Goal: Information Seeking & Learning: Learn about a topic

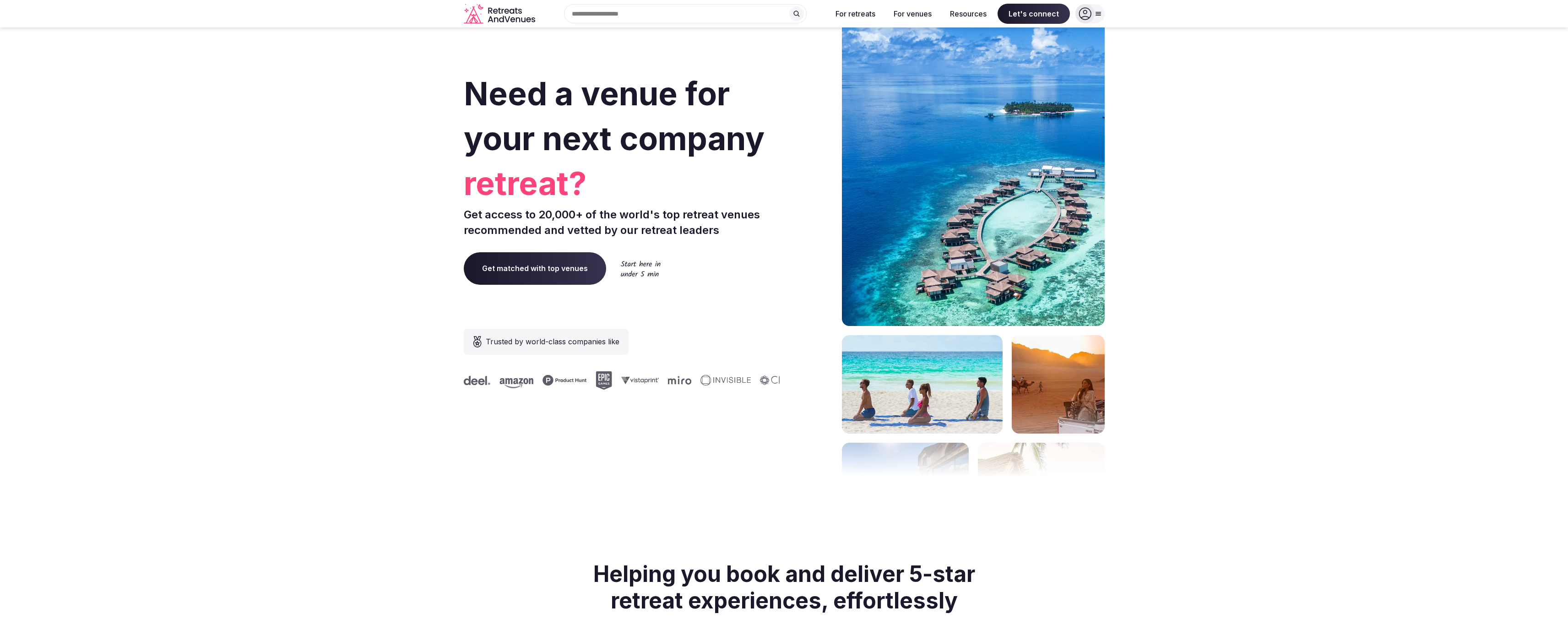
click at [683, 13] on input "text" at bounding box center [685, 13] width 243 height 19
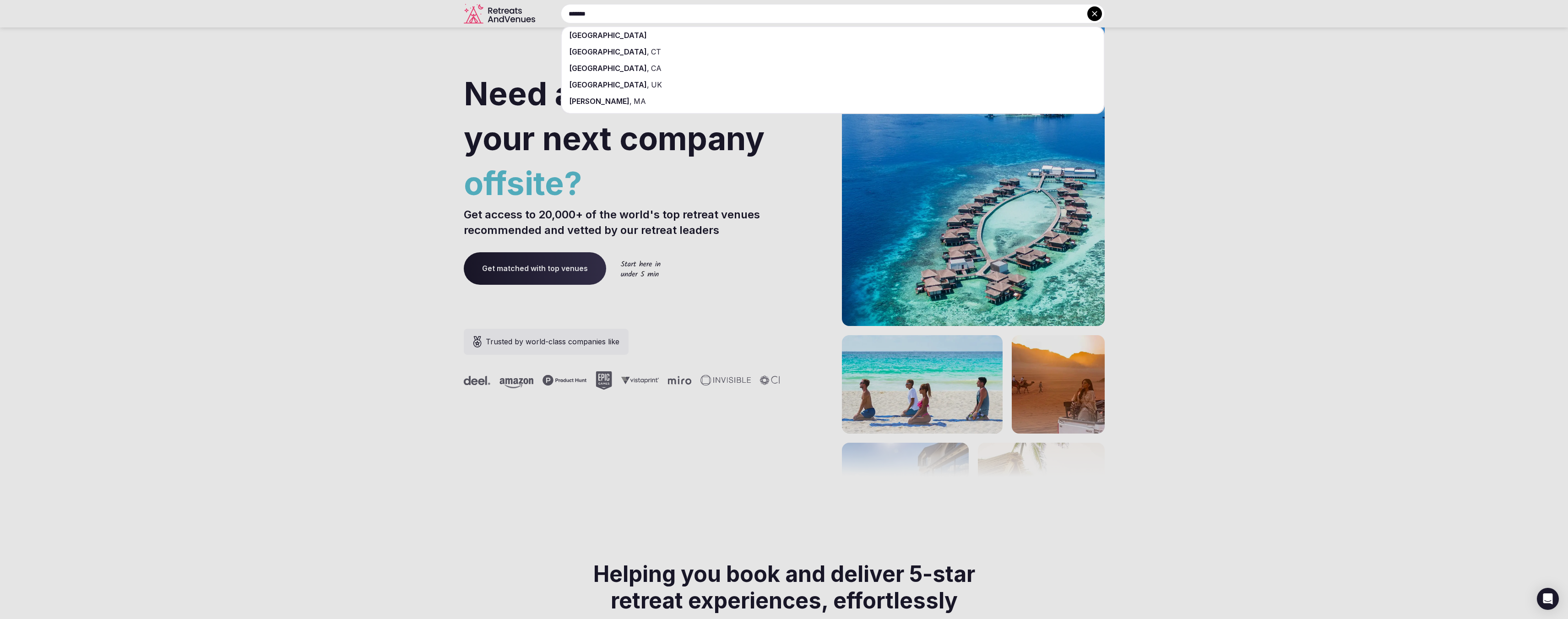
type input "******"
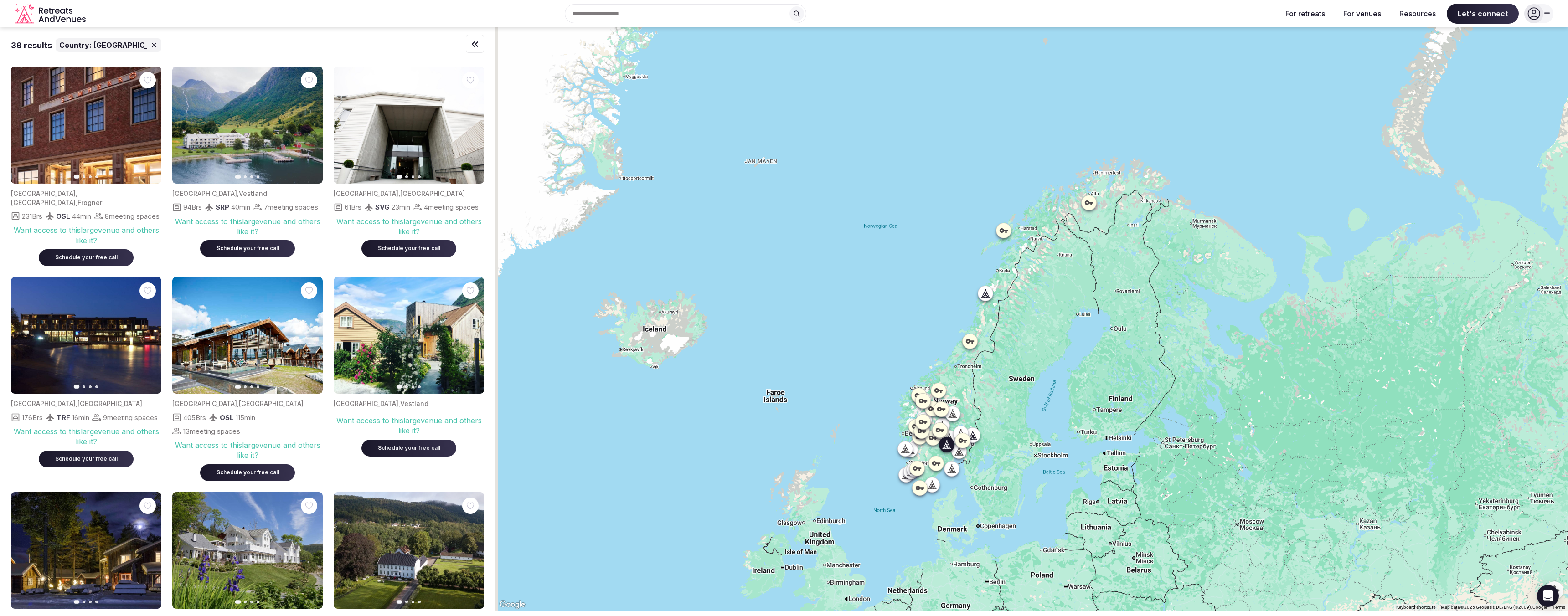
click at [306, 339] on icon "button" at bounding box center [310, 335] width 7 height 7
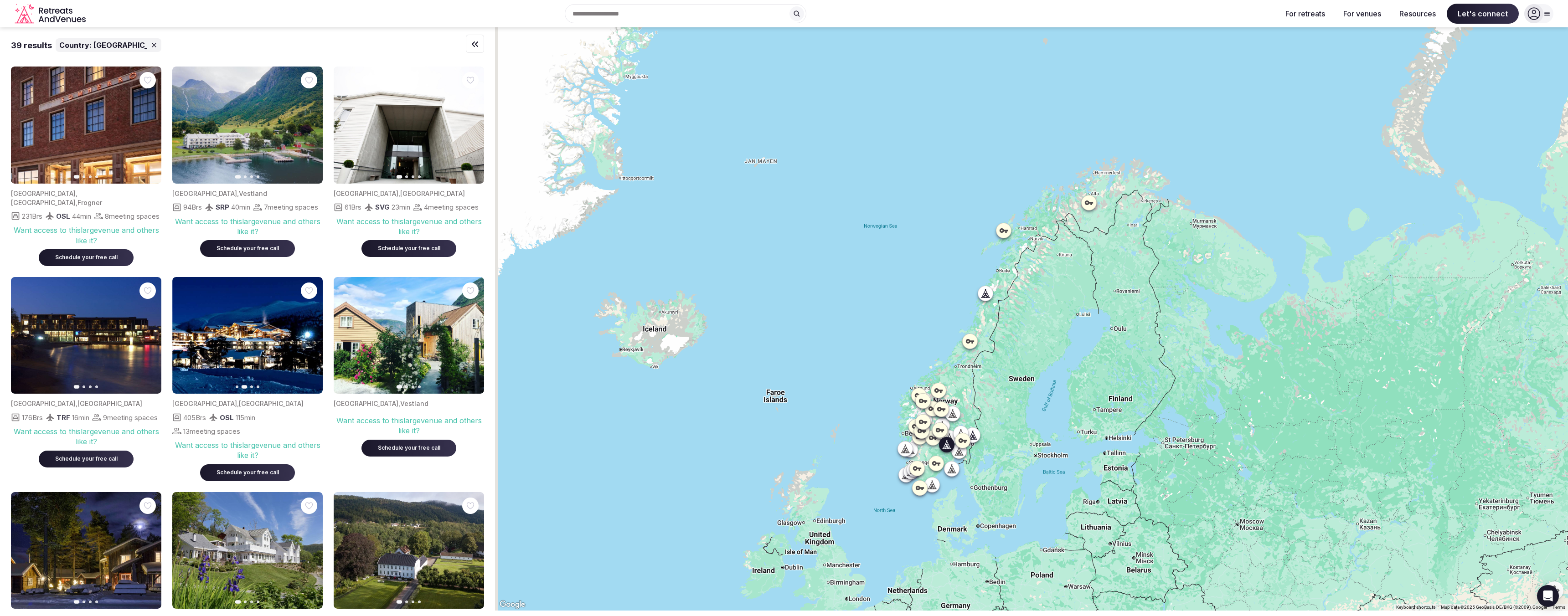
click at [306, 339] on icon "button" at bounding box center [310, 335] width 7 height 7
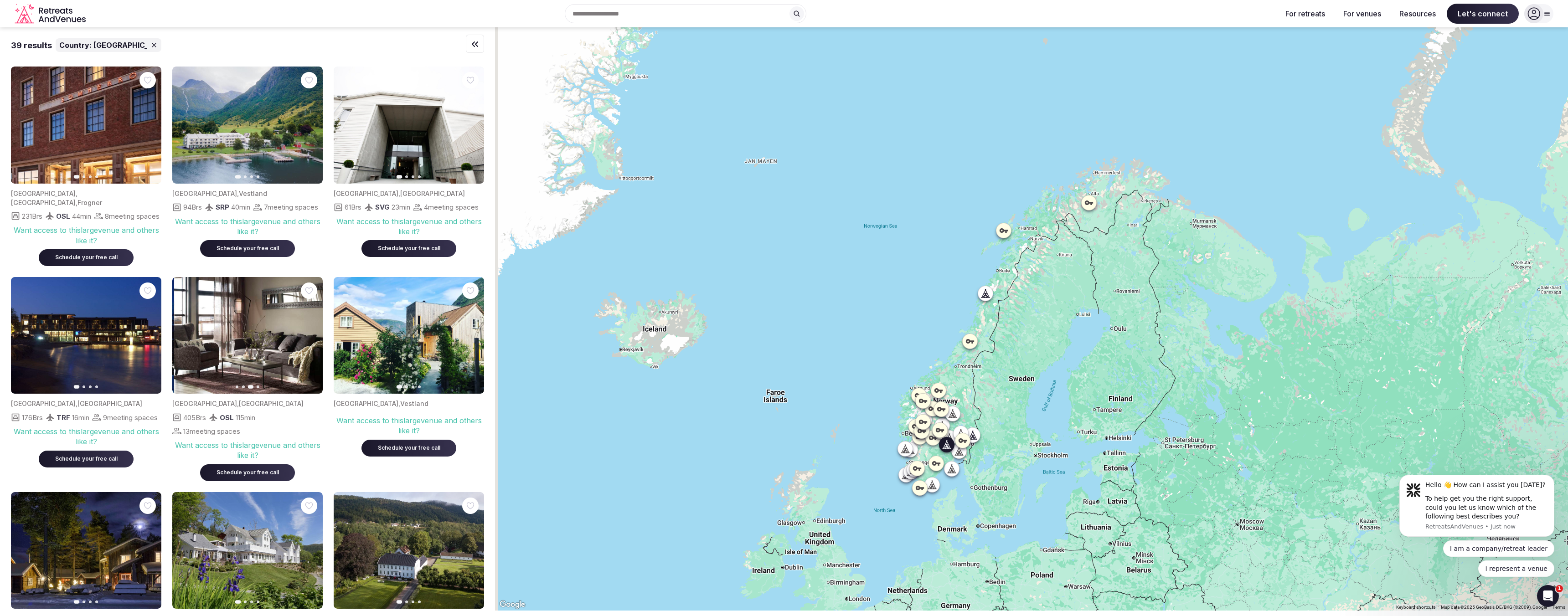
click at [306, 339] on icon "button" at bounding box center [310, 335] width 7 height 7
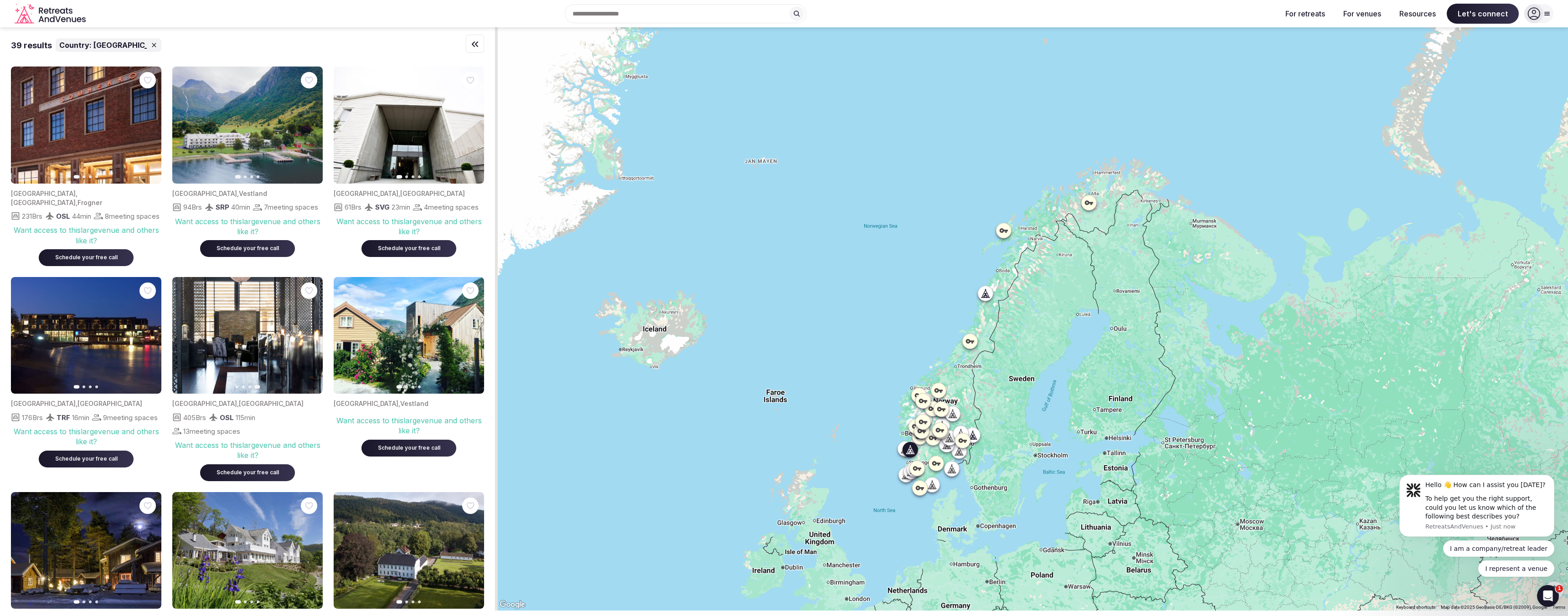
click at [309, 124] on icon "button" at bounding box center [310, 125] width 7 height 7
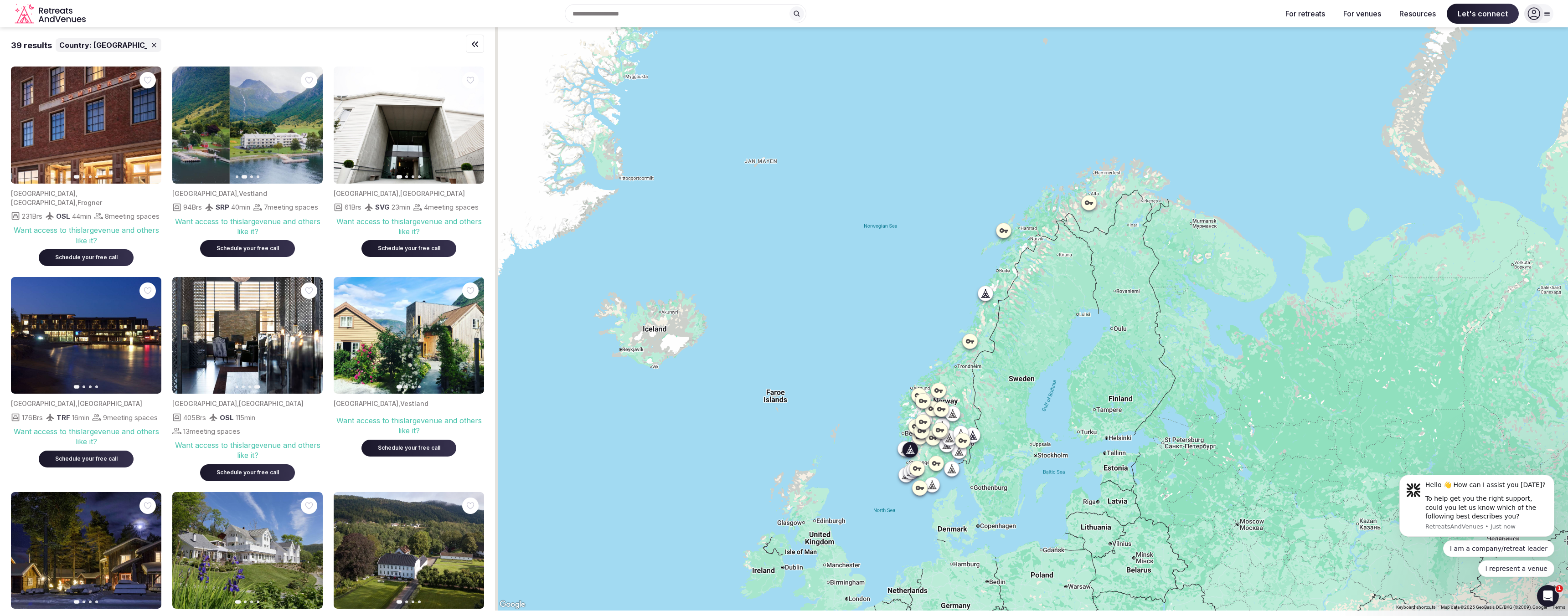
click at [309, 124] on icon "button" at bounding box center [310, 125] width 7 height 7
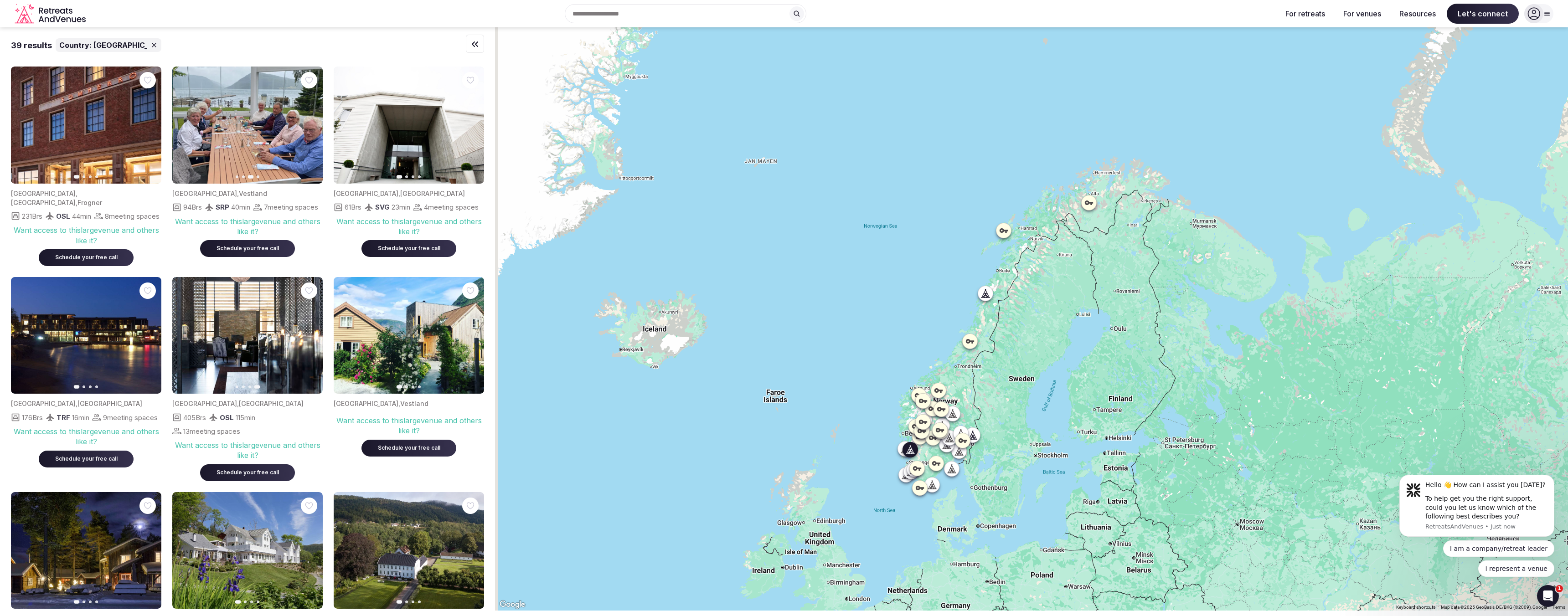
click at [309, 124] on icon "button" at bounding box center [310, 125] width 7 height 7
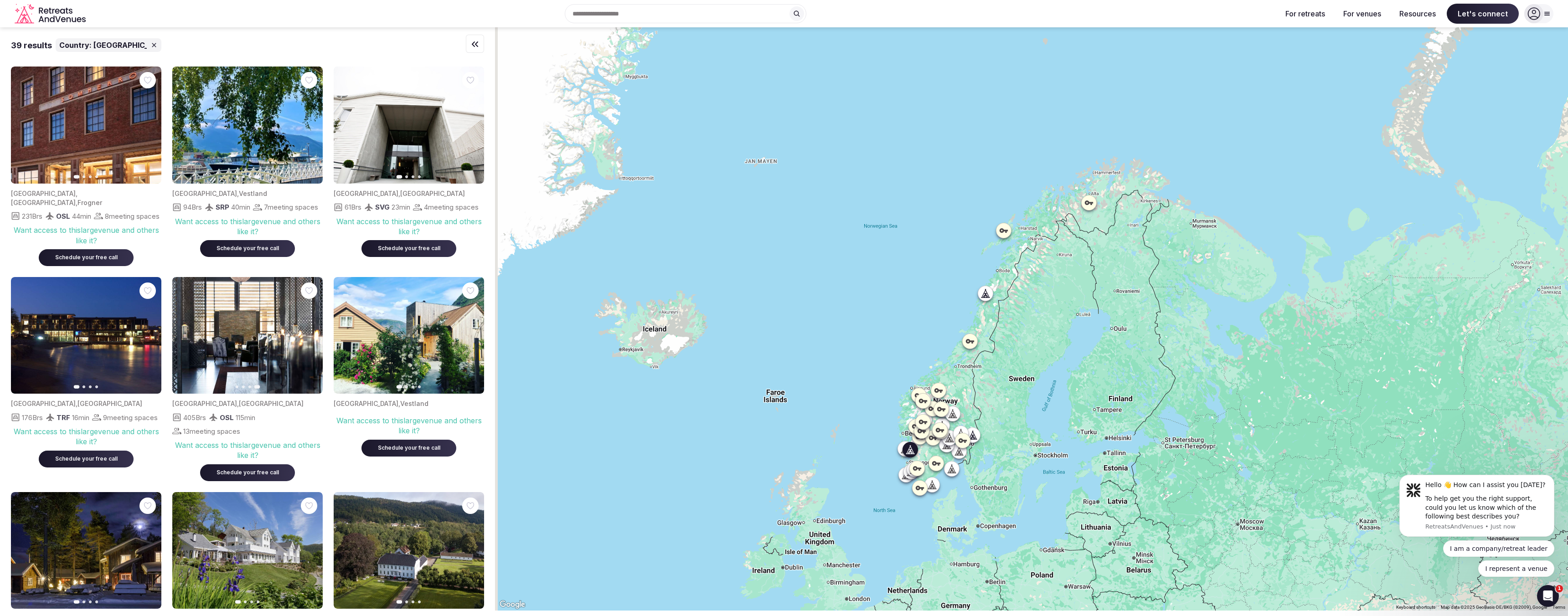
click at [226, 139] on img at bounding box center [247, 125] width 150 height 117
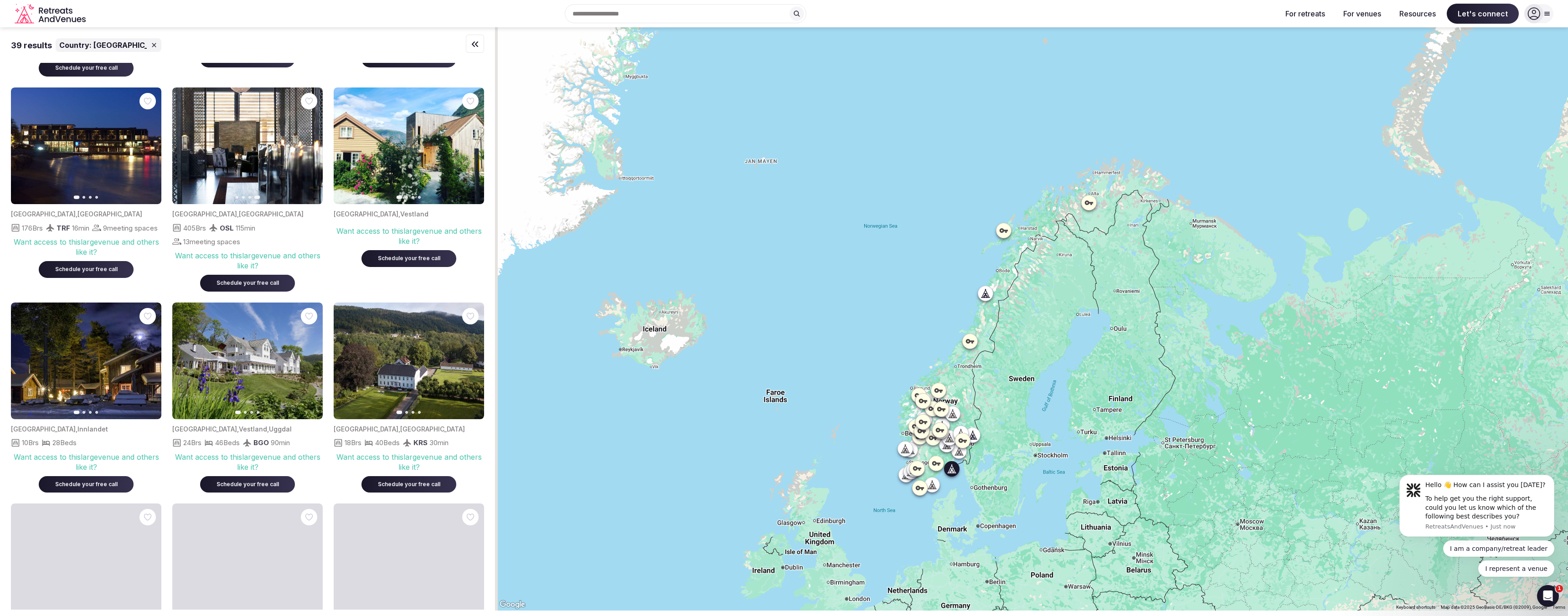
scroll to position [248, 0]
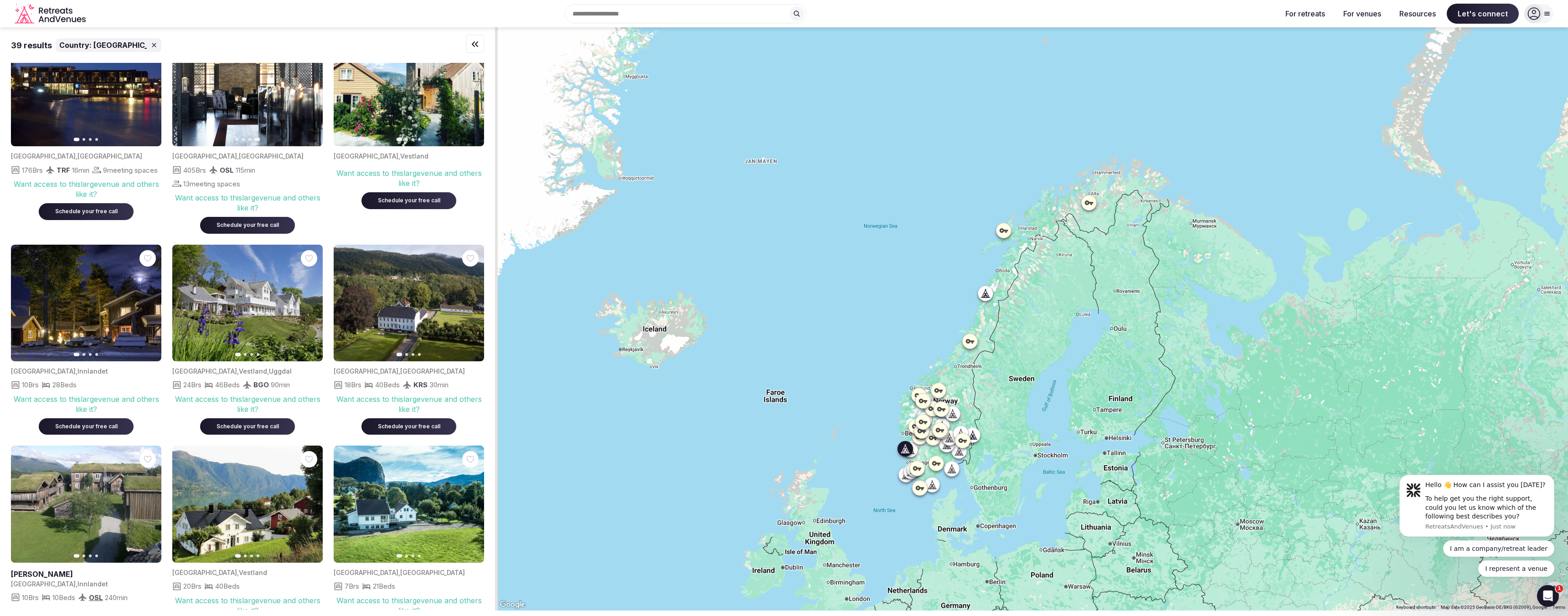
click at [309, 306] on icon "button" at bounding box center [310, 303] width 7 height 7
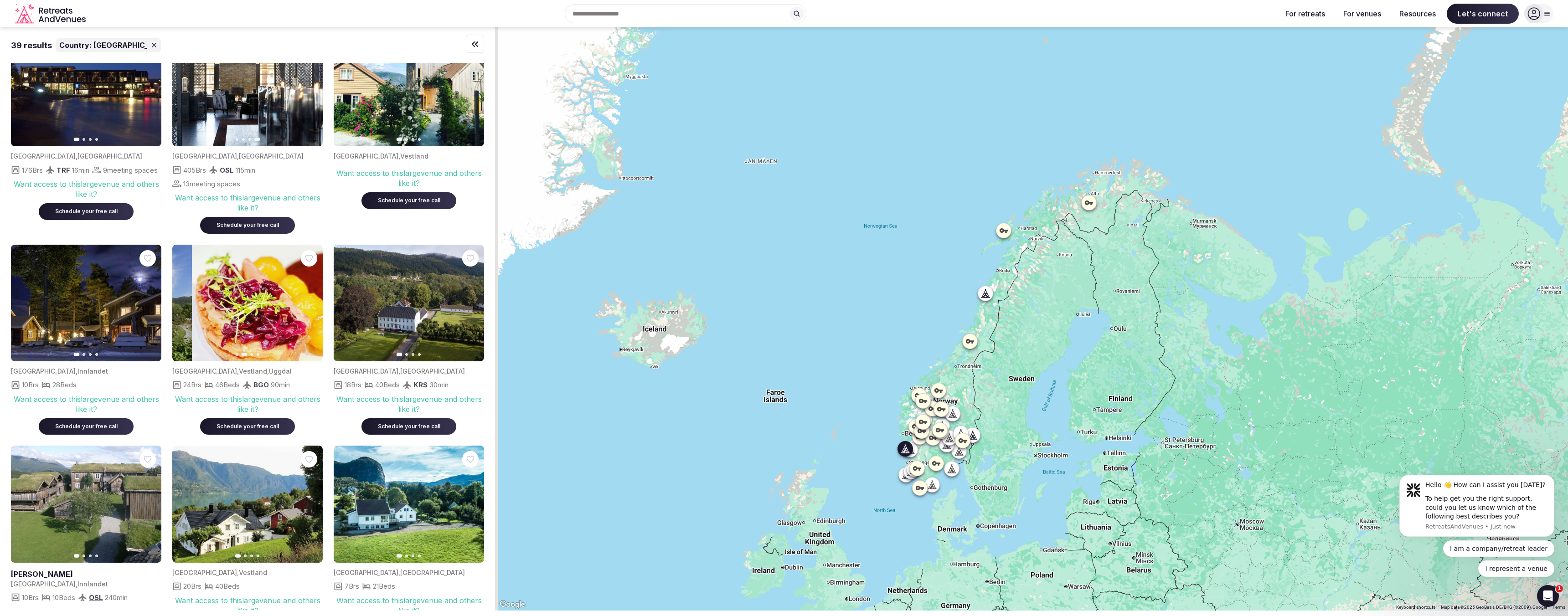
click at [309, 306] on icon "button" at bounding box center [310, 303] width 7 height 7
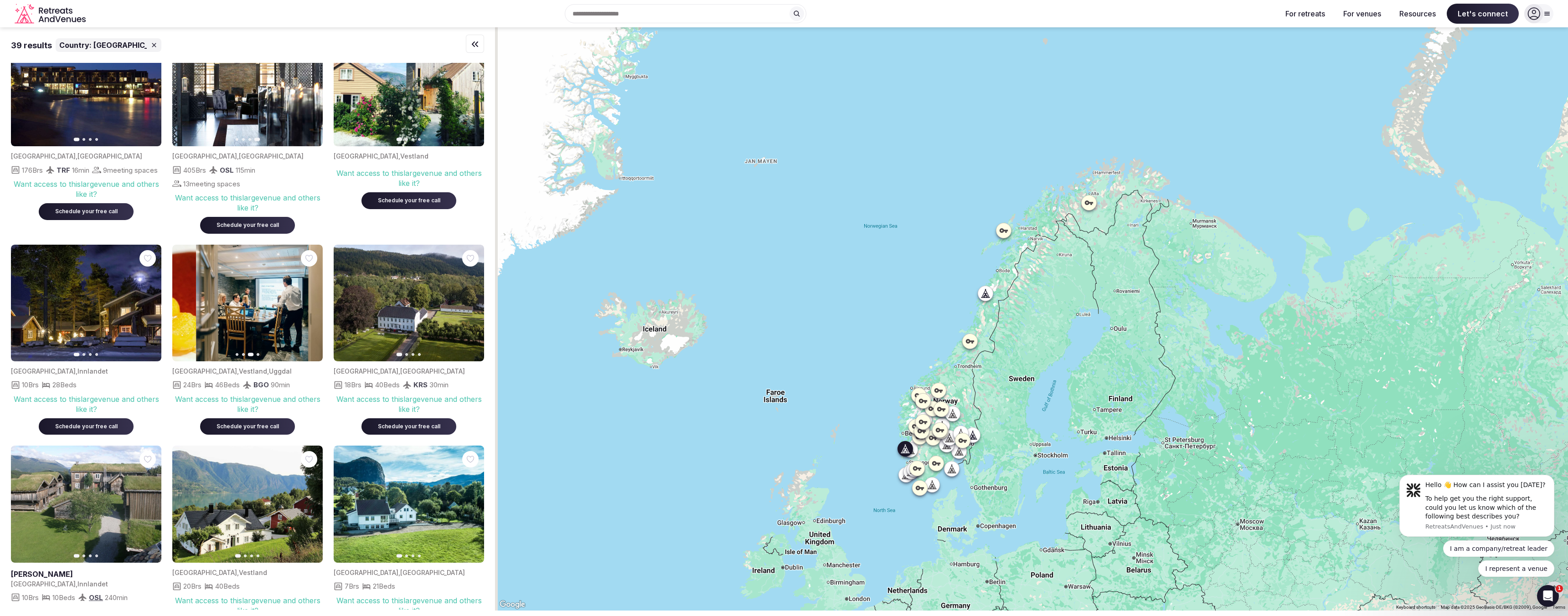
click at [309, 306] on icon "button" at bounding box center [310, 303] width 7 height 7
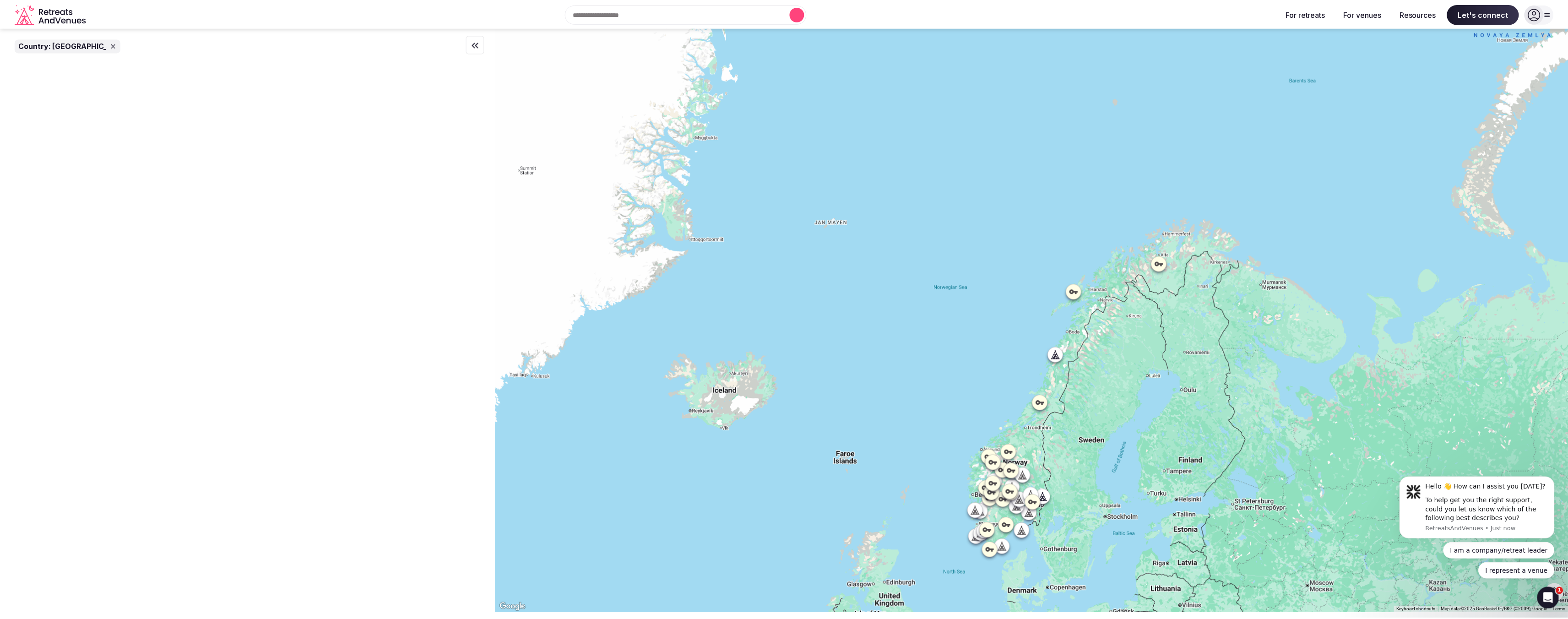
scroll to position [0, 0]
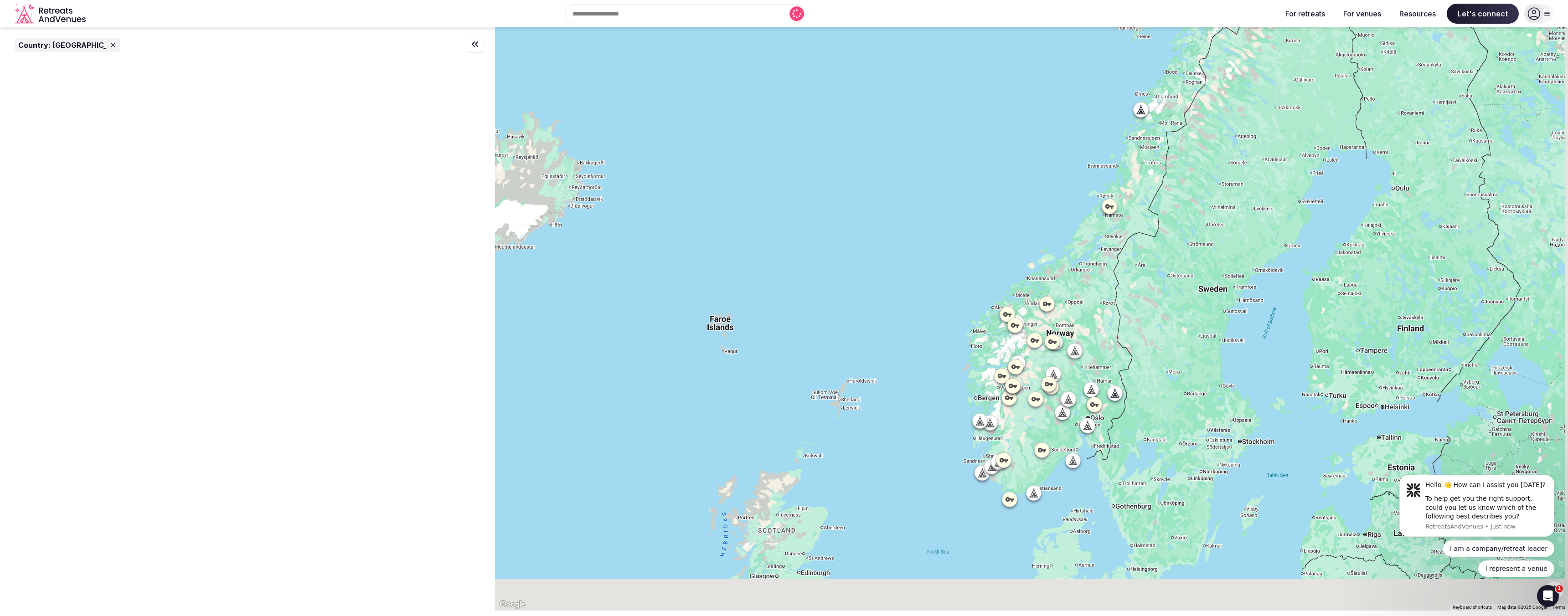
drag, startPoint x: 1194, startPoint y: 464, endPoint x: 1164, endPoint y: 362, distance: 106.3
click at [1164, 362] on div at bounding box center [1031, 319] width 1073 height 584
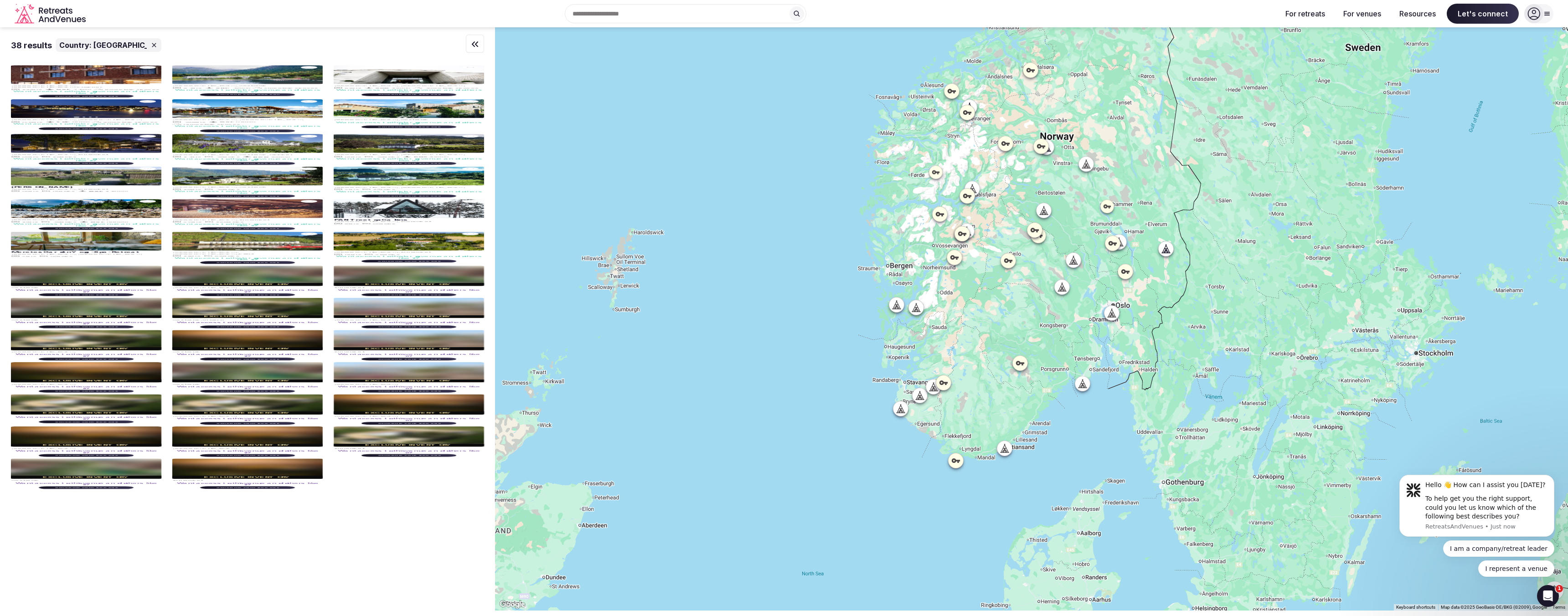
click at [1008, 451] on icon at bounding box center [1004, 448] width 9 height 9
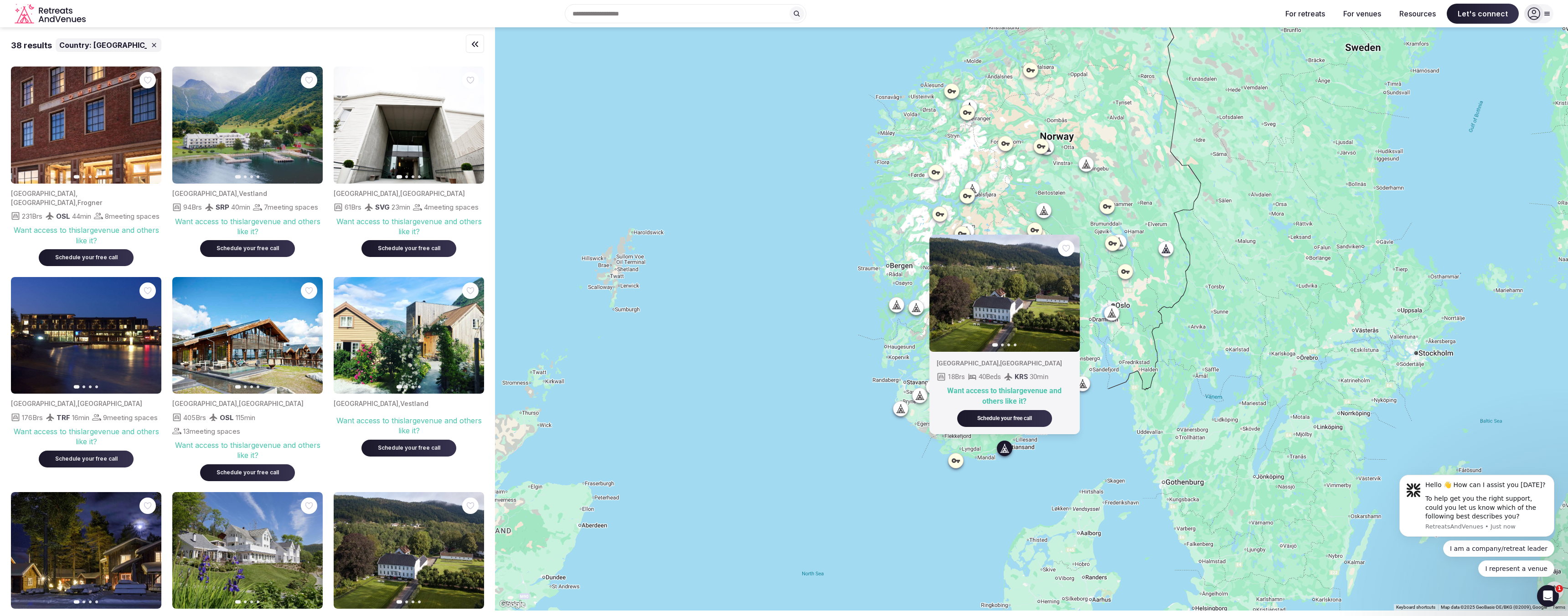
click at [1004, 393] on div "Want access to this large venue and others like it?" at bounding box center [1004, 396] width 136 height 21
click at [1071, 296] on button "Next slide" at bounding box center [1067, 293] width 15 height 15
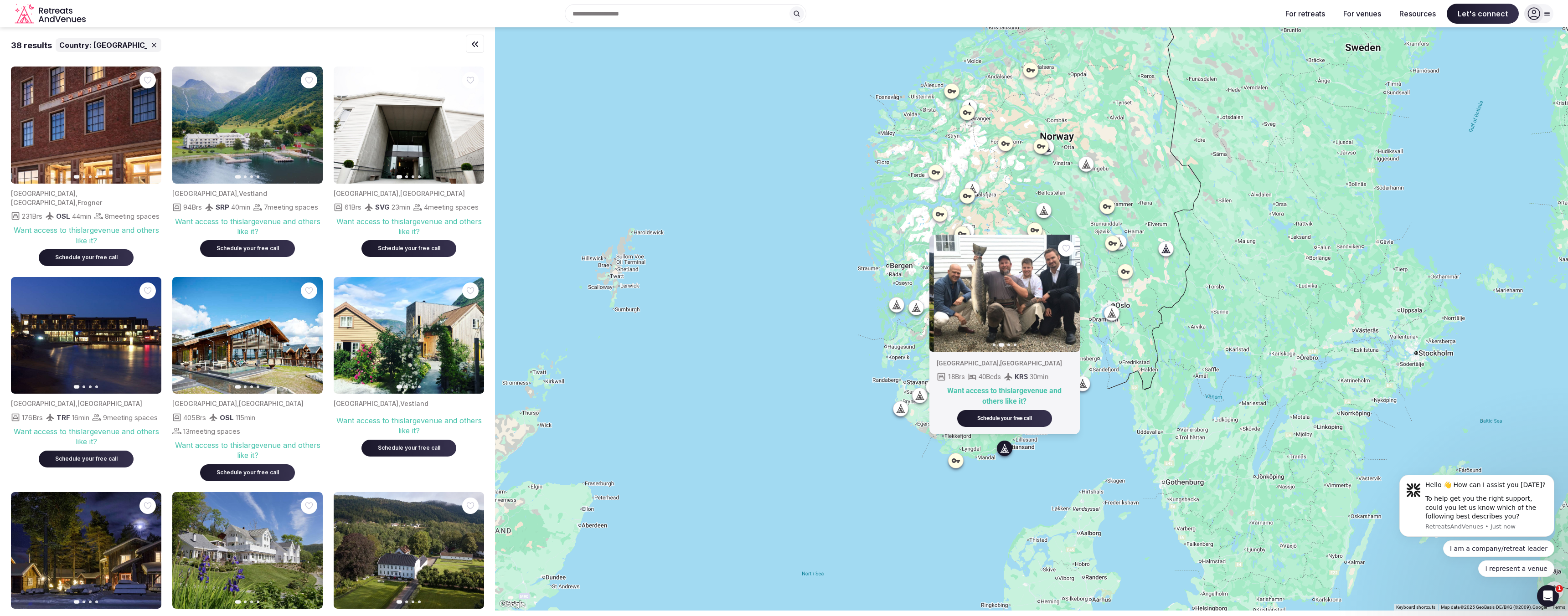
click at [1071, 296] on button "Next slide" at bounding box center [1067, 293] width 15 height 15
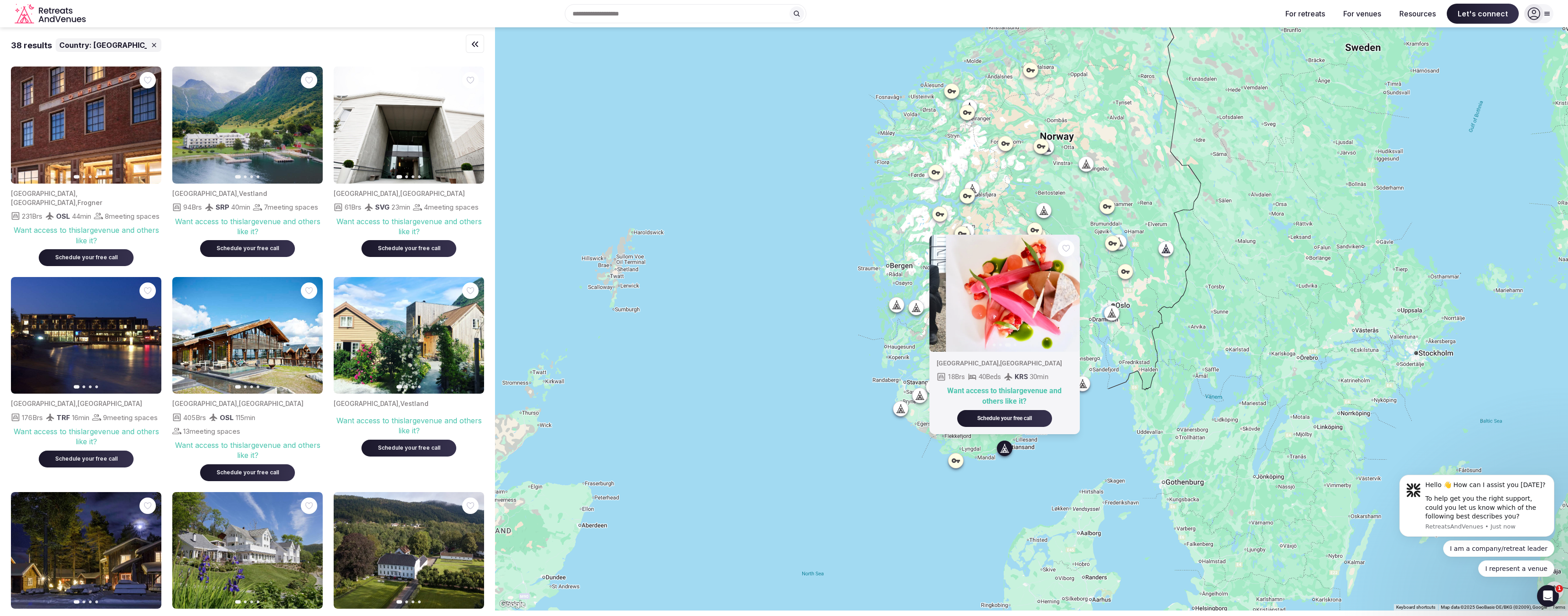
click at [1071, 296] on button "Next slide" at bounding box center [1067, 293] width 15 height 15
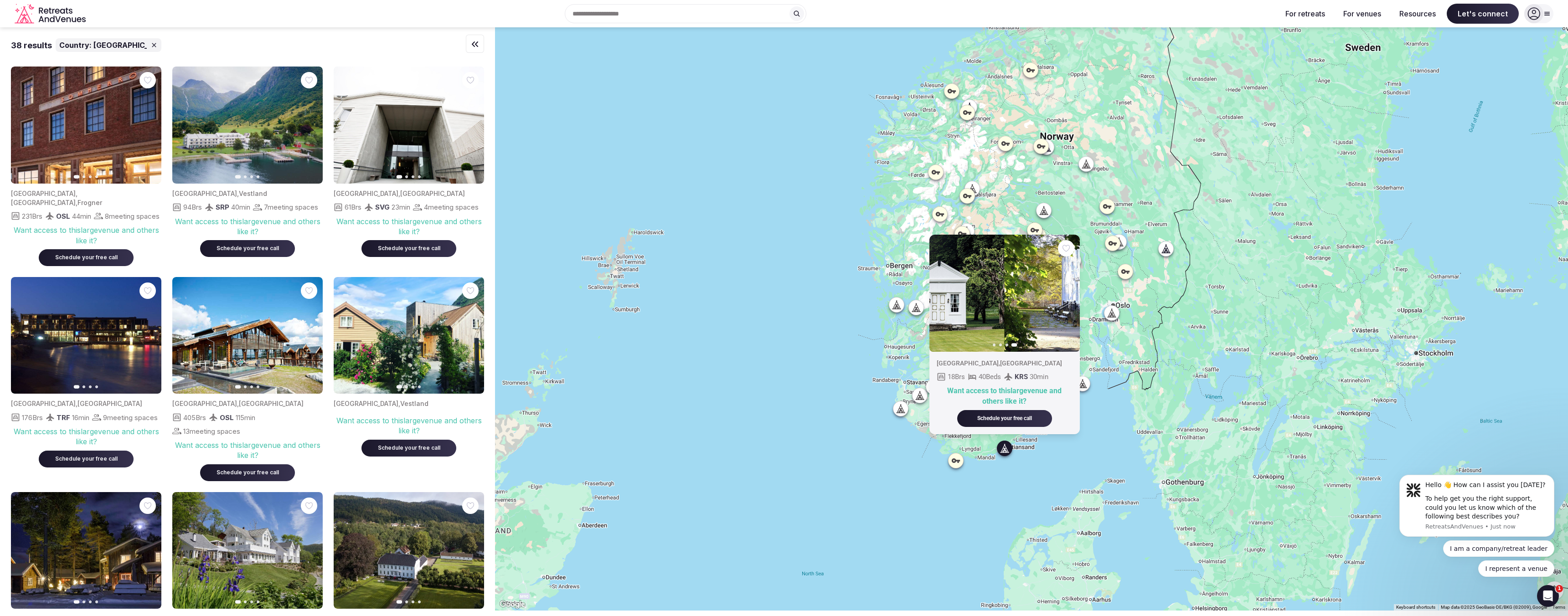
click at [1010, 429] on div "Norway , Kristiansand 18 Brs 40 Beds KRS 30 min Want access to this large venue…" at bounding box center [1004, 393] width 150 height 83
click at [1010, 422] on div "Schedule your free call" at bounding box center [1005, 418] width 73 height 8
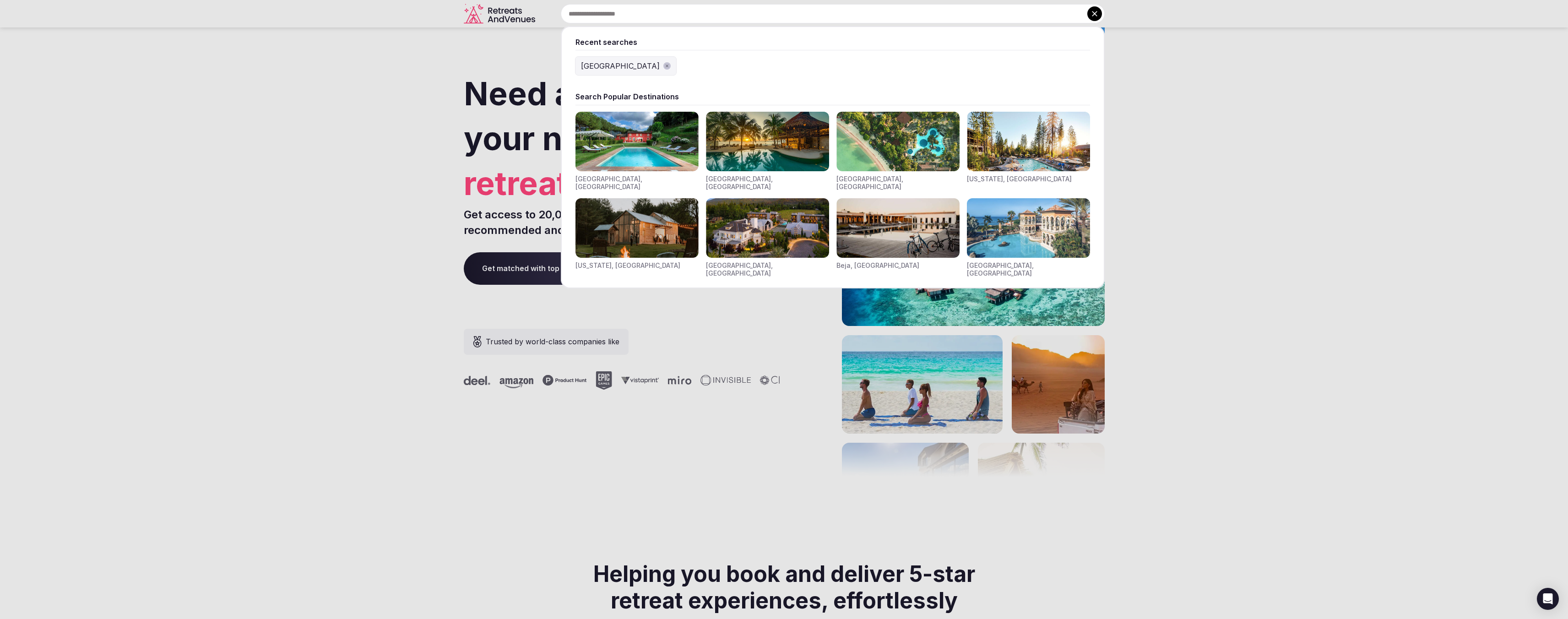
click at [704, 15] on input "text" at bounding box center [833, 13] width 544 height 19
click at [599, 59] on button "[GEOGRAPHIC_DATA]" at bounding box center [625, 66] width 101 height 18
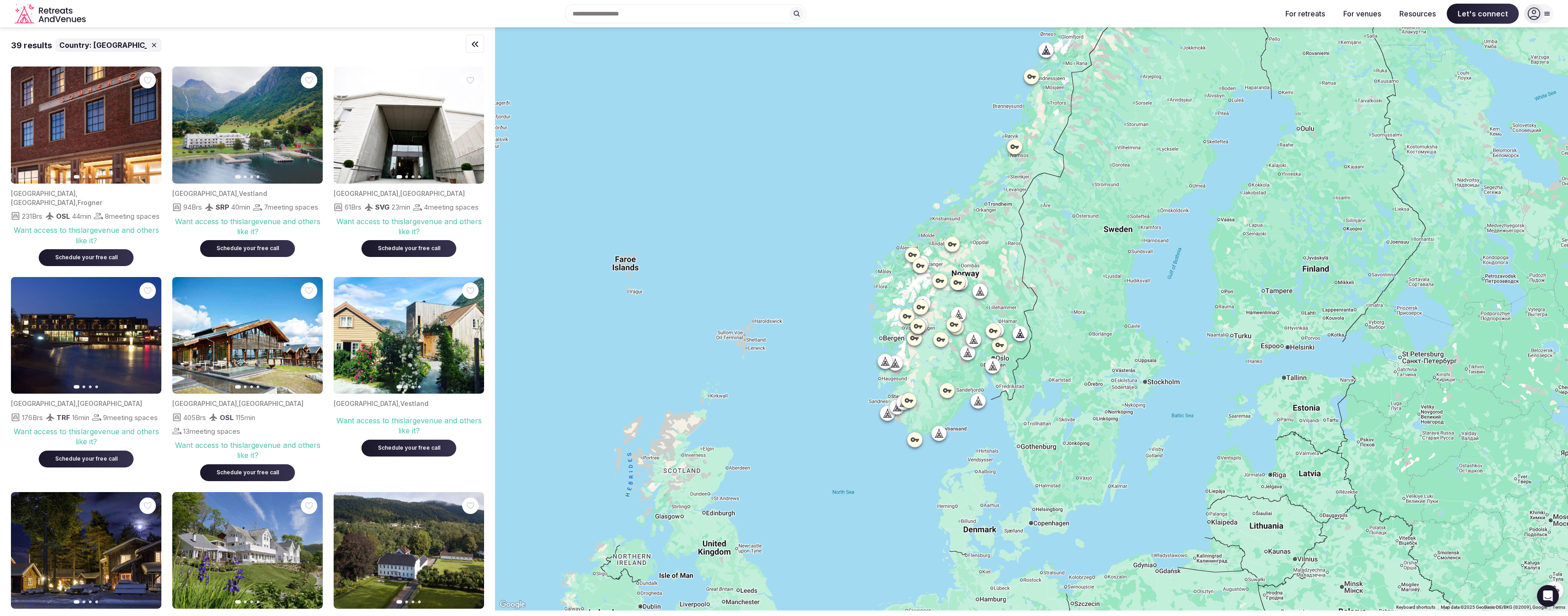
click at [951, 395] on div at bounding box center [947, 391] width 15 height 15
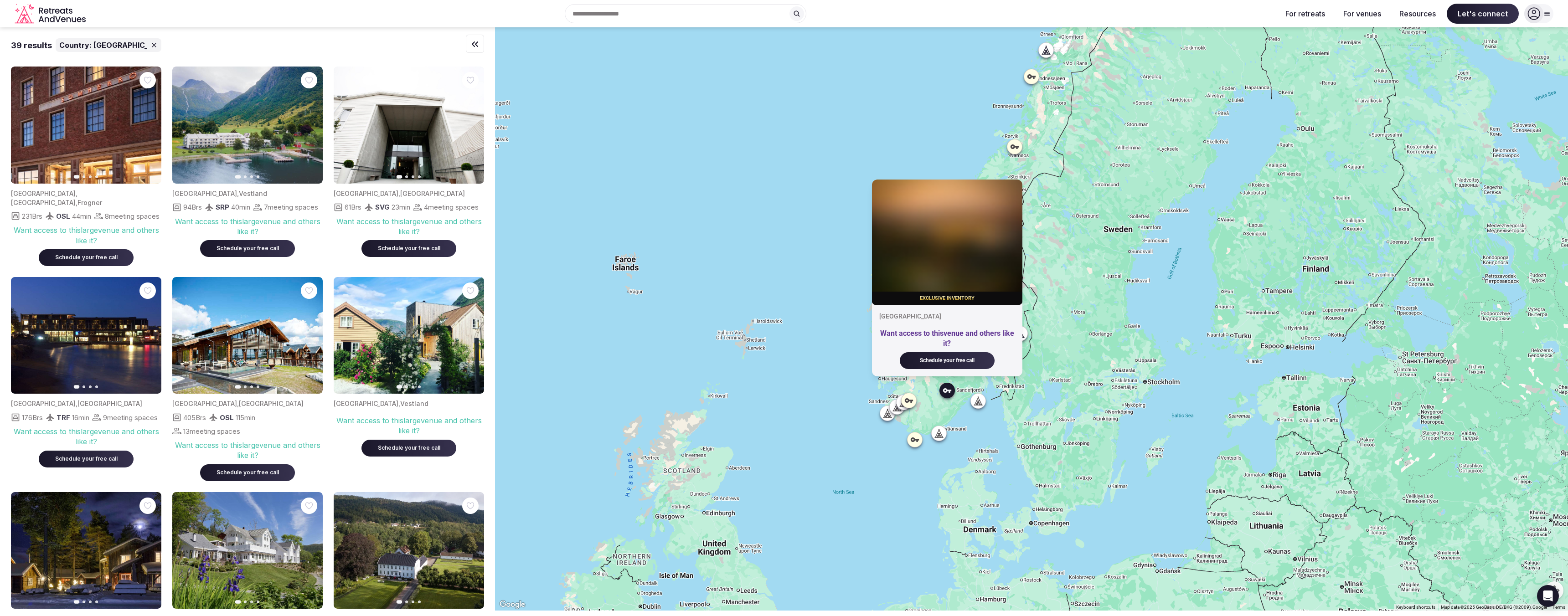
click at [922, 439] on div at bounding box center [915, 440] width 15 height 15
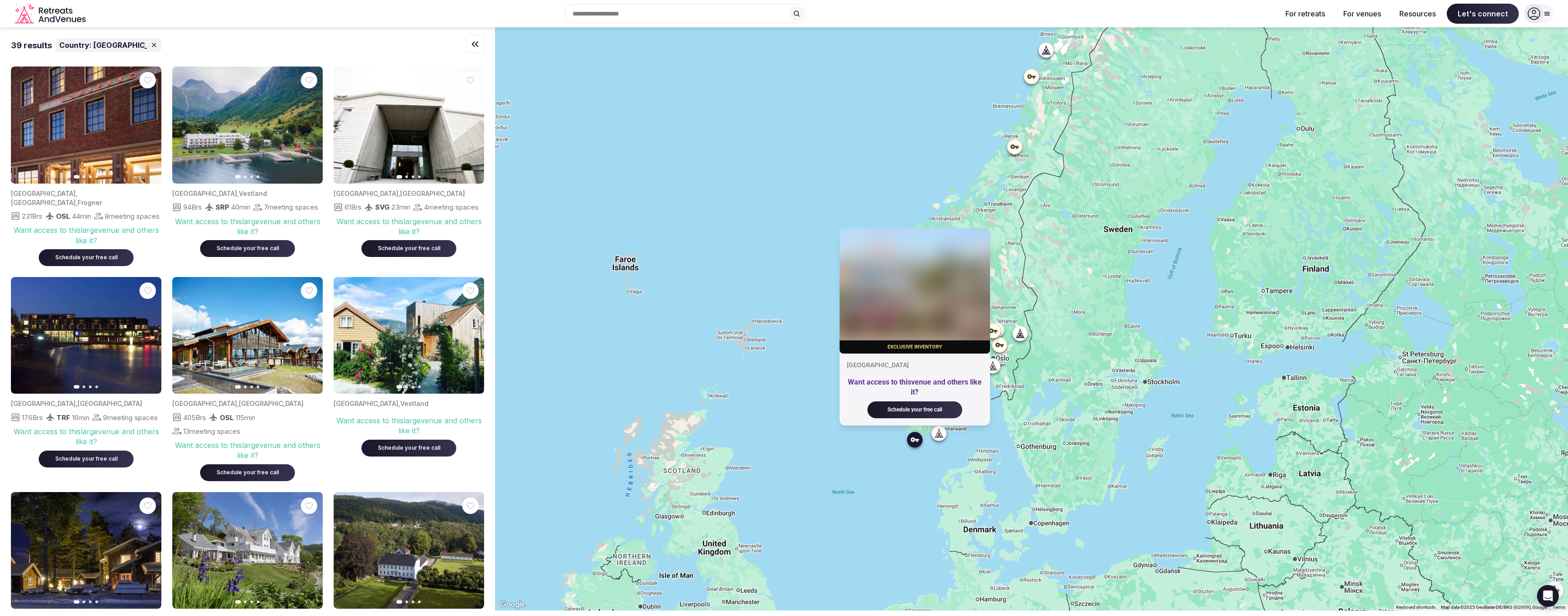
click at [937, 435] on div at bounding box center [939, 433] width 15 height 15
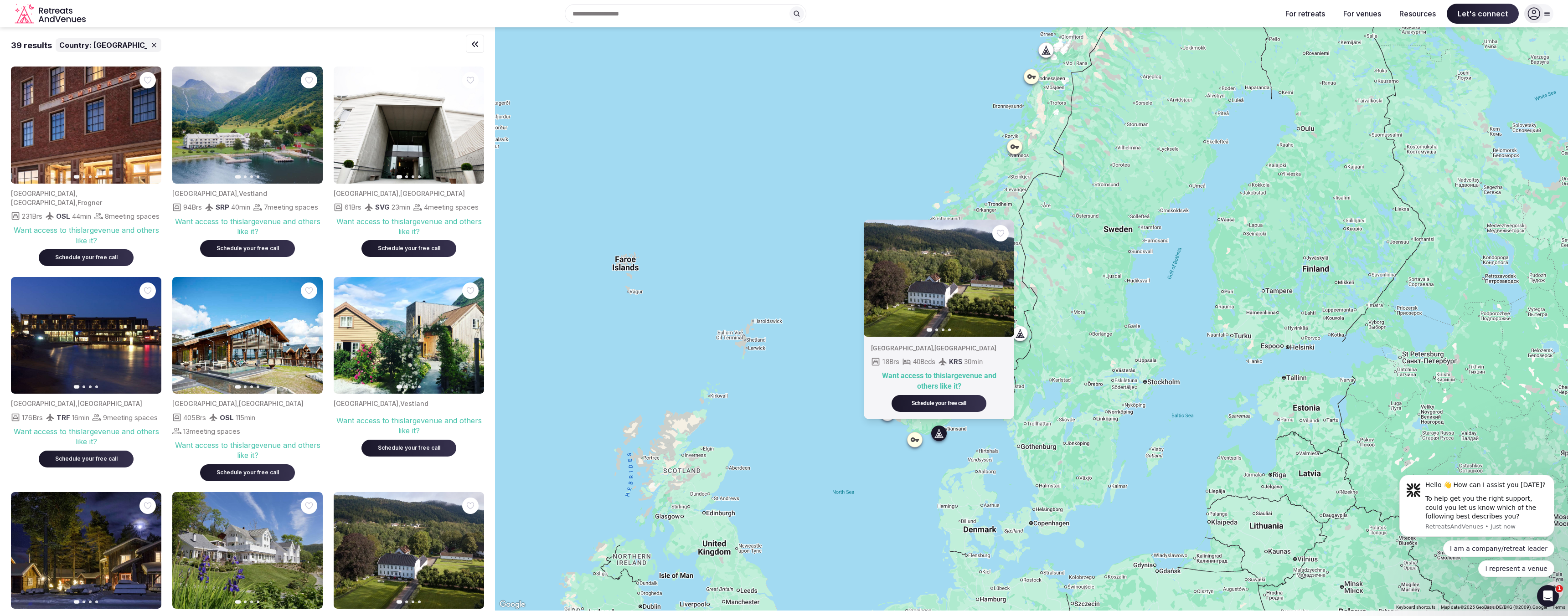
click at [923, 300] on img at bounding box center [939, 278] width 150 height 117
click at [253, 134] on img at bounding box center [247, 125] width 150 height 117
click at [277, 135] on img at bounding box center [247, 125] width 150 height 117
click at [317, 125] on img at bounding box center [247, 125] width 150 height 117
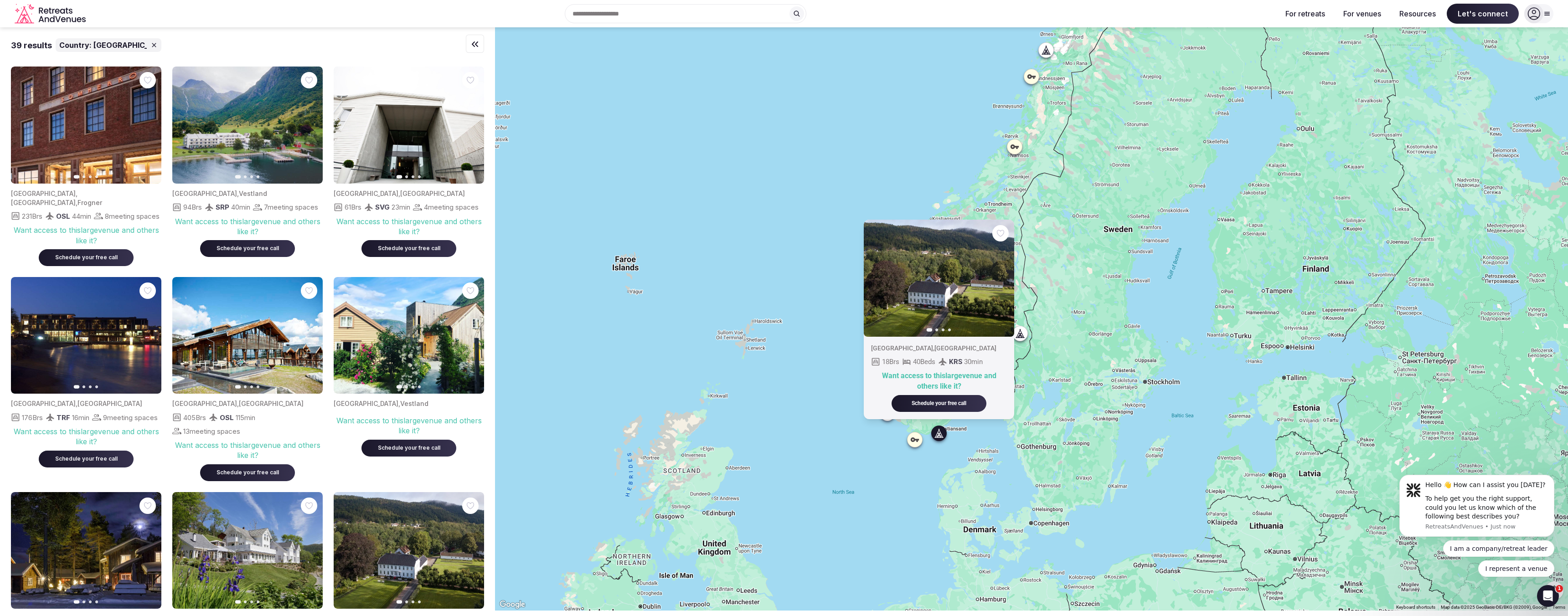
click at [313, 128] on icon "button" at bounding box center [310, 125] width 7 height 7
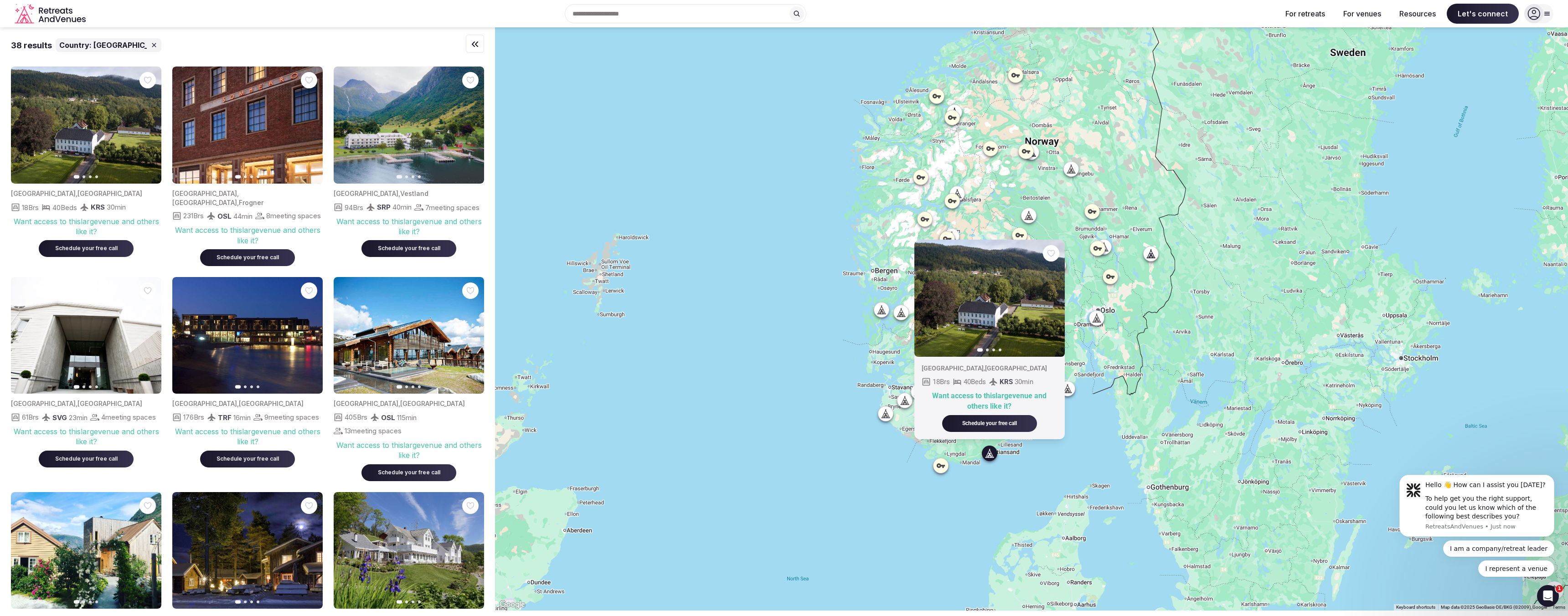
drag, startPoint x: 1024, startPoint y: 481, endPoint x: 979, endPoint y: 473, distance: 45.7
click at [979, 473] on div "Previous slide Next slide [GEOGRAPHIC_DATA] , [GEOGRAPHIC_DATA] 18 Brs 40 Beds …" at bounding box center [1031, 319] width 1073 height 584
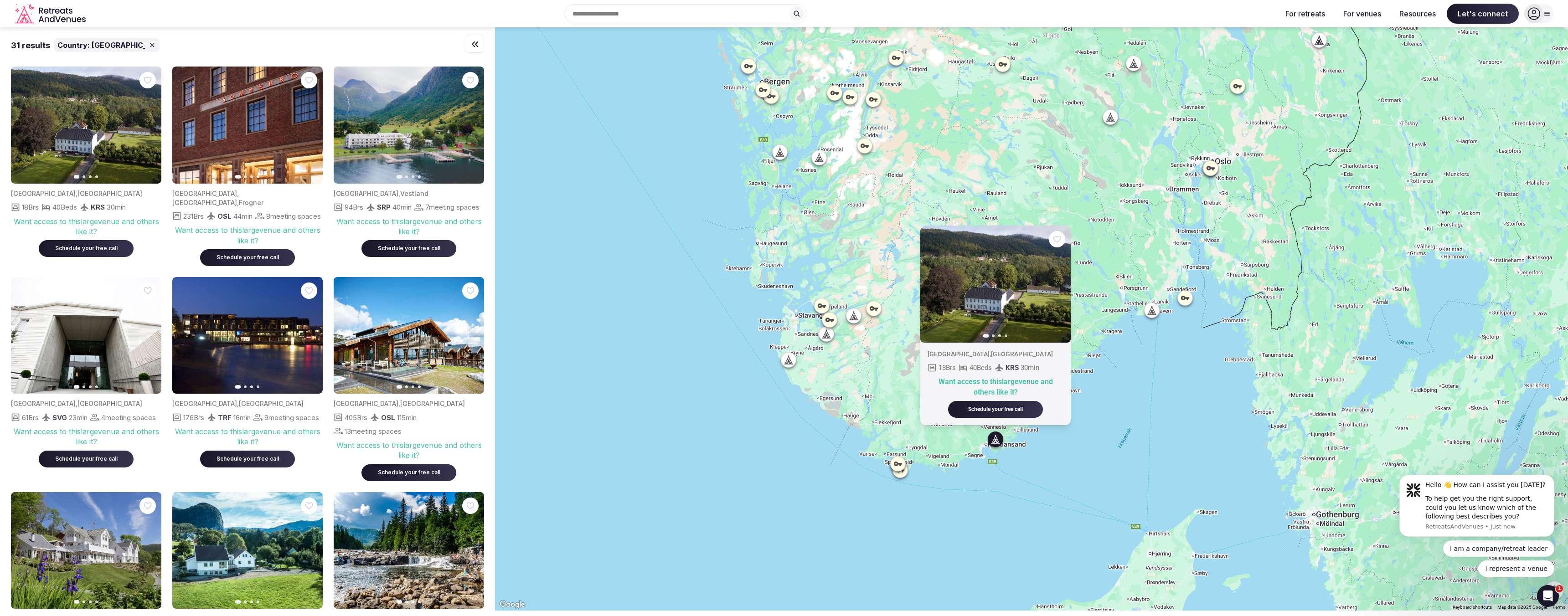
click at [998, 451] on div "Previous slide Next slide [GEOGRAPHIC_DATA] , [GEOGRAPHIC_DATA] 18 Brs 40 Beds …" at bounding box center [1031, 319] width 1073 height 584
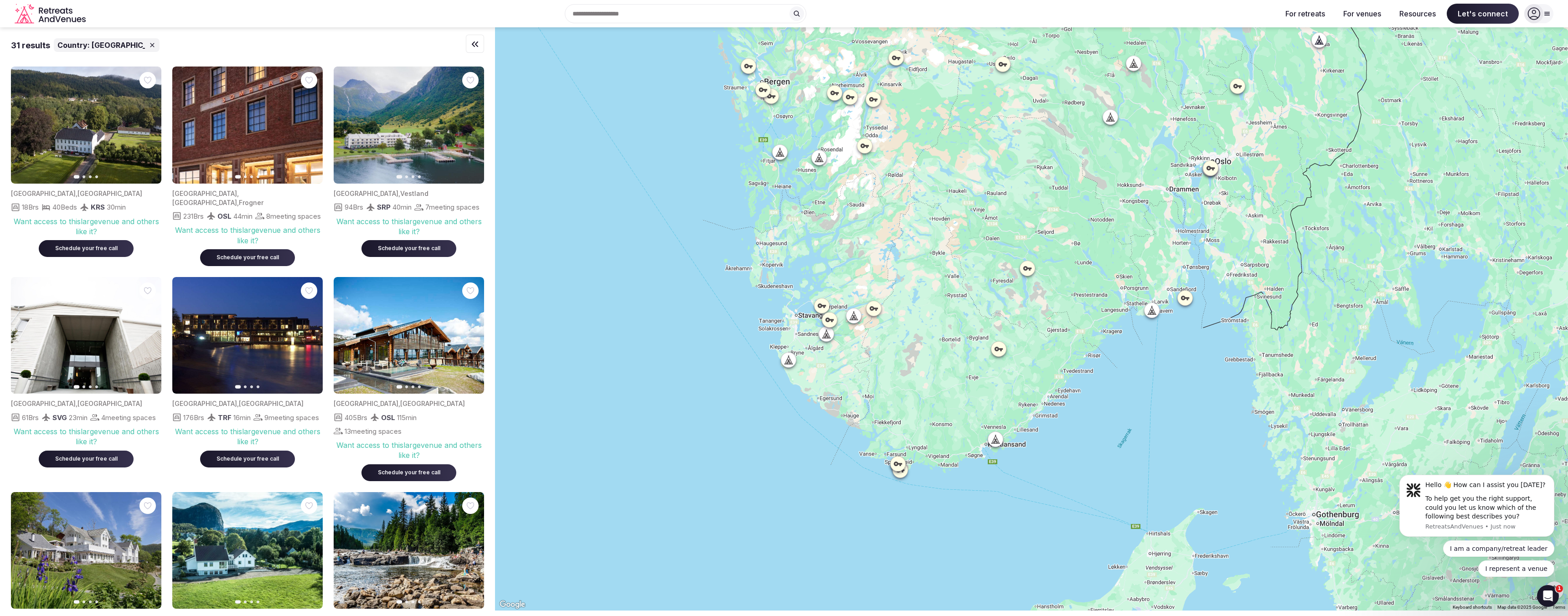
click at [1000, 440] on icon at bounding box center [995, 439] width 9 height 9
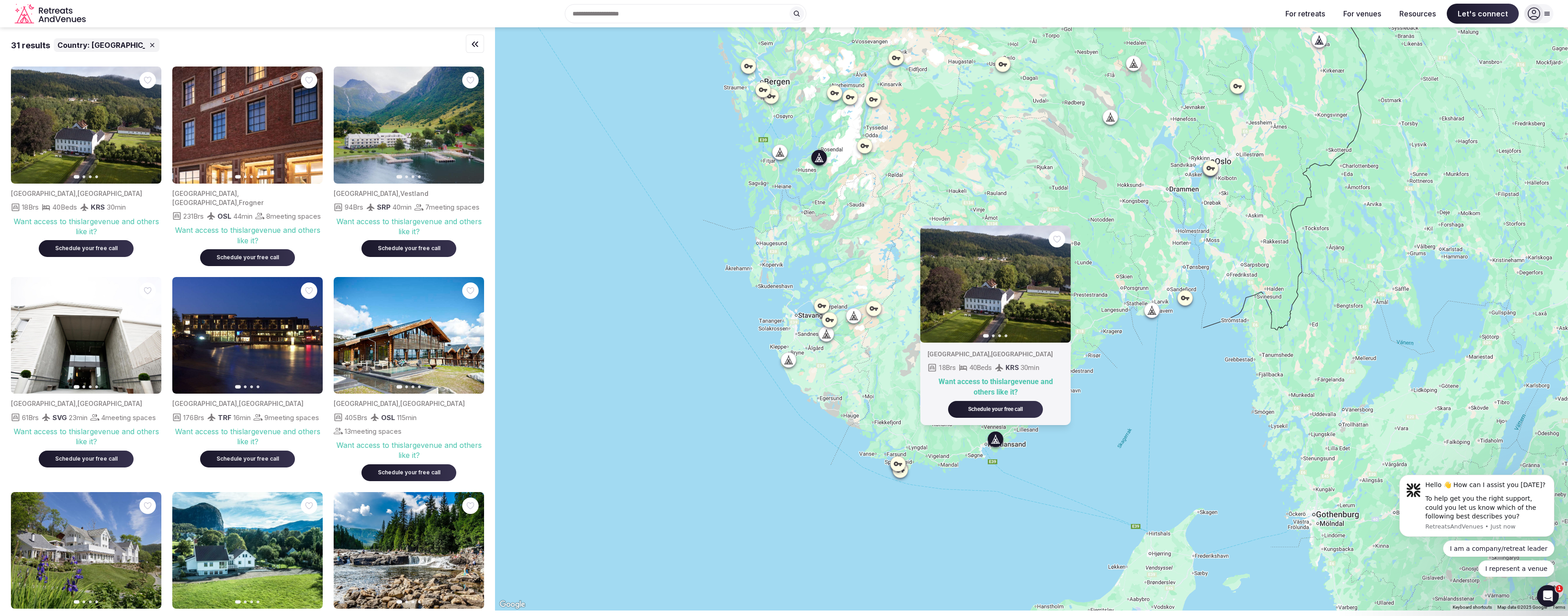
click at [442, 125] on img at bounding box center [408, 125] width 150 height 117
click at [823, 164] on div at bounding box center [819, 158] width 15 height 15
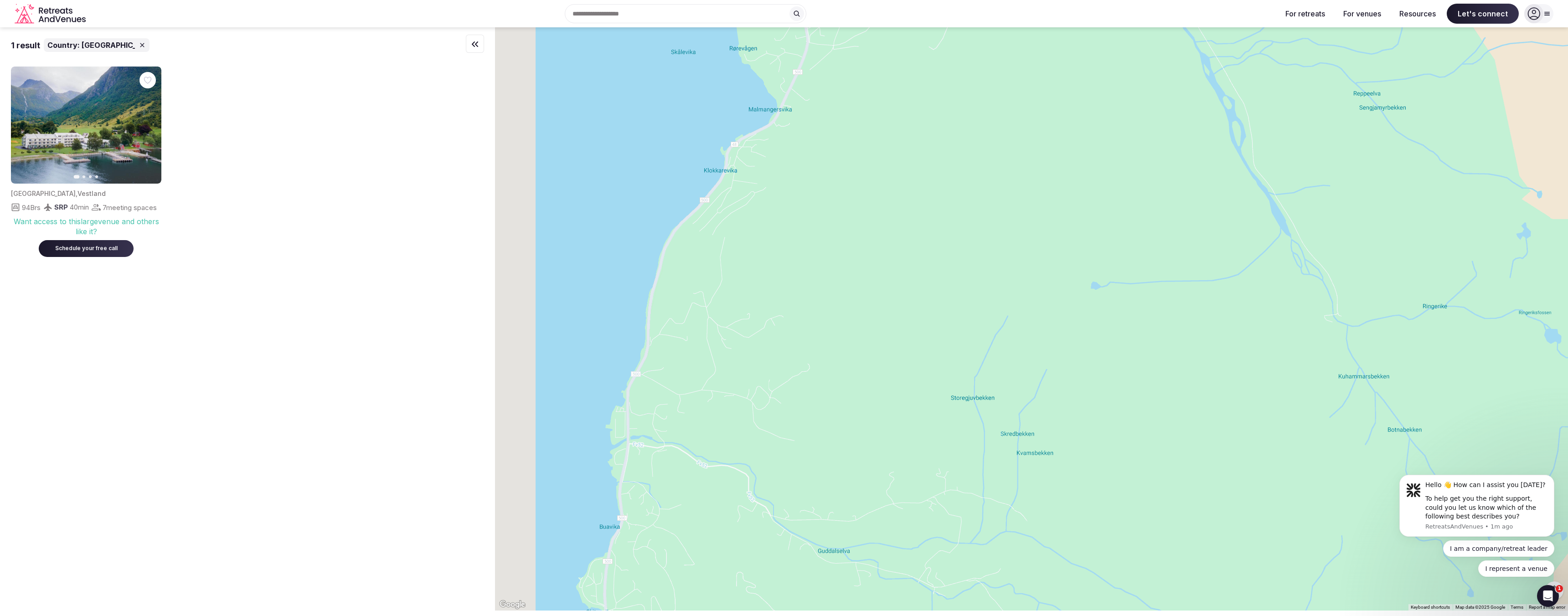
drag, startPoint x: 842, startPoint y: 102, endPoint x: 874, endPoint y: 137, distance: 47.4
click at [874, 137] on div at bounding box center [1031, 319] width 1073 height 584
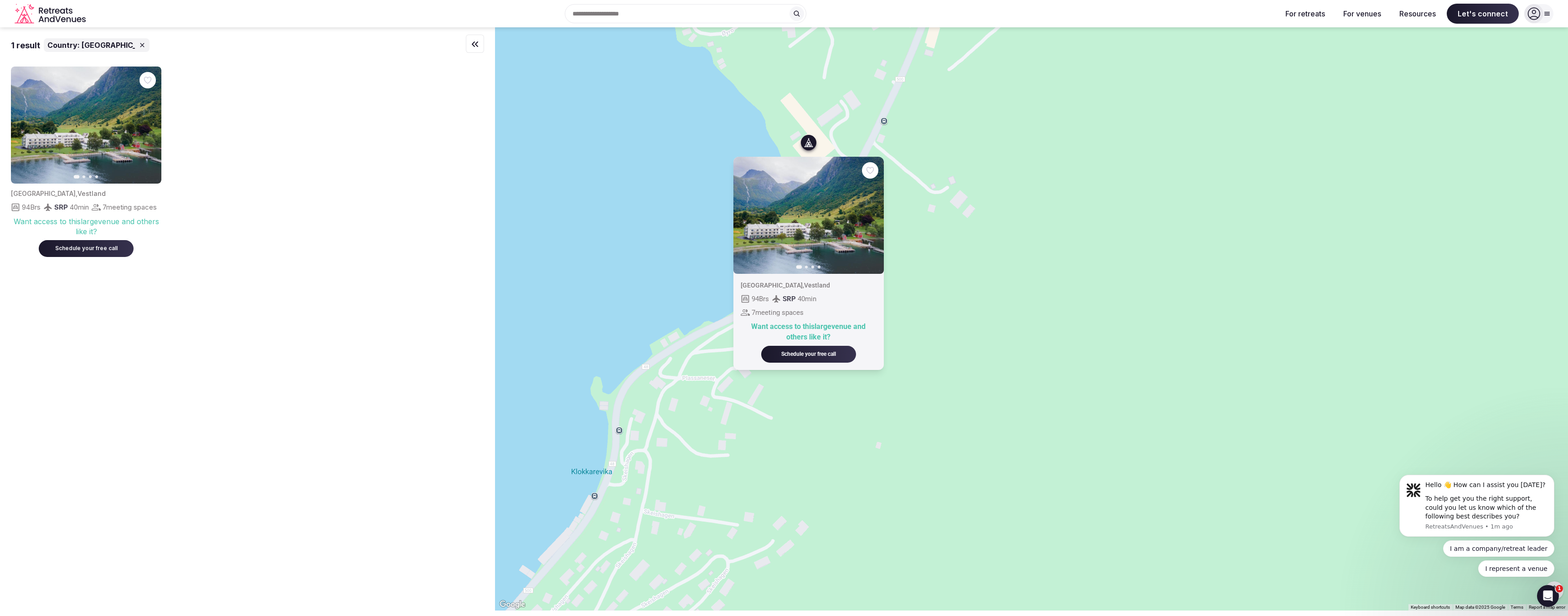
click at [950, 175] on div "Previous slide Next slide [GEOGRAPHIC_DATA] , Vestland 94 Brs SRP 40 min 7 meet…" at bounding box center [1031, 319] width 1073 height 584
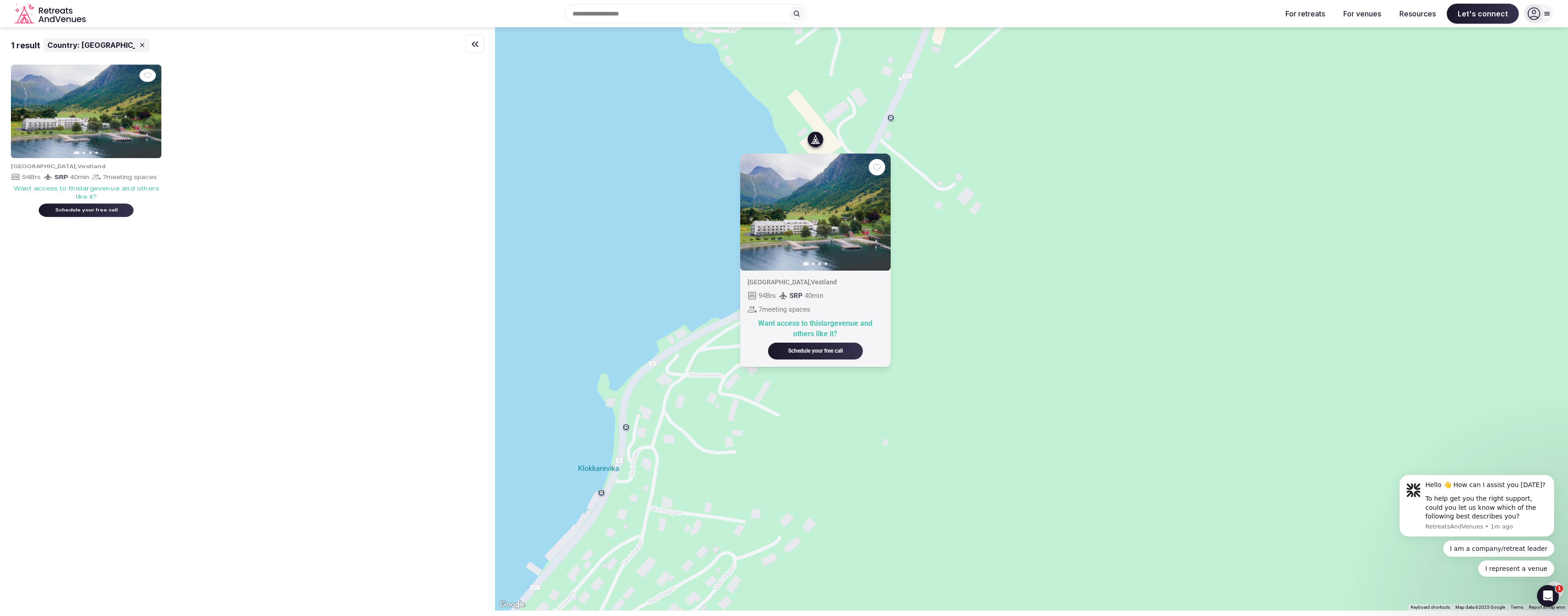
click at [978, 145] on div "Previous slide Next slide [GEOGRAPHIC_DATA] , Vestland 94 Brs SRP 40 min 7 meet…" at bounding box center [1031, 319] width 1073 height 584
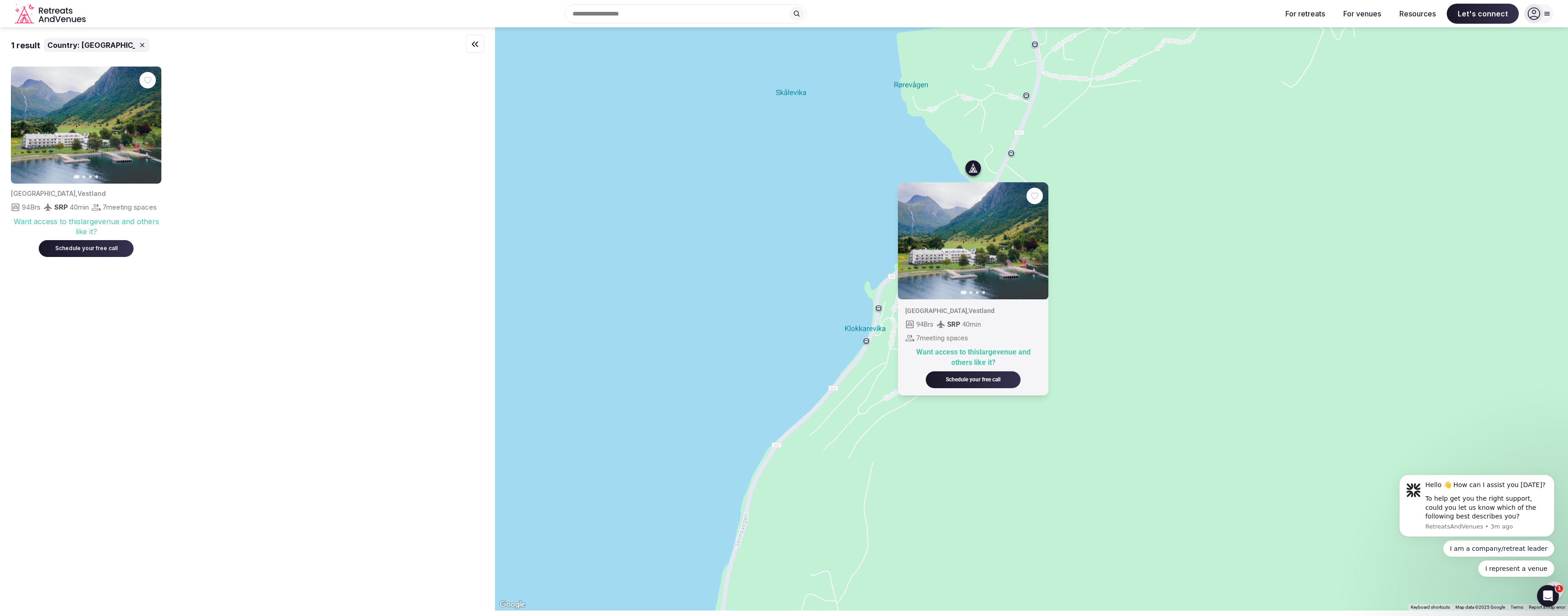
drag, startPoint x: 1032, startPoint y: 232, endPoint x: 1001, endPoint y: 91, distance: 144.4
click at [1001, 91] on div "Previous slide Next slide [GEOGRAPHIC_DATA] , Vestland 94 Brs SRP 40 min 7 meet…" at bounding box center [1031, 319] width 1073 height 584
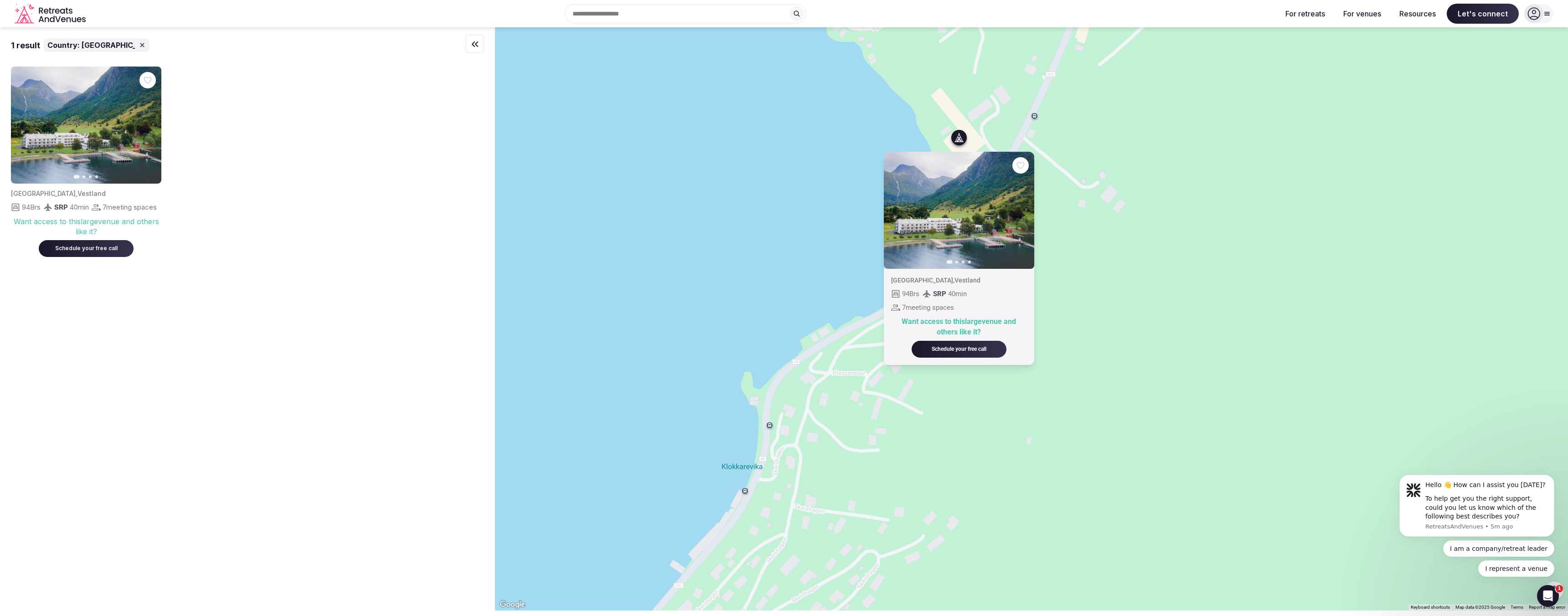
click at [1029, 209] on button "Next slide" at bounding box center [1021, 210] width 15 height 15
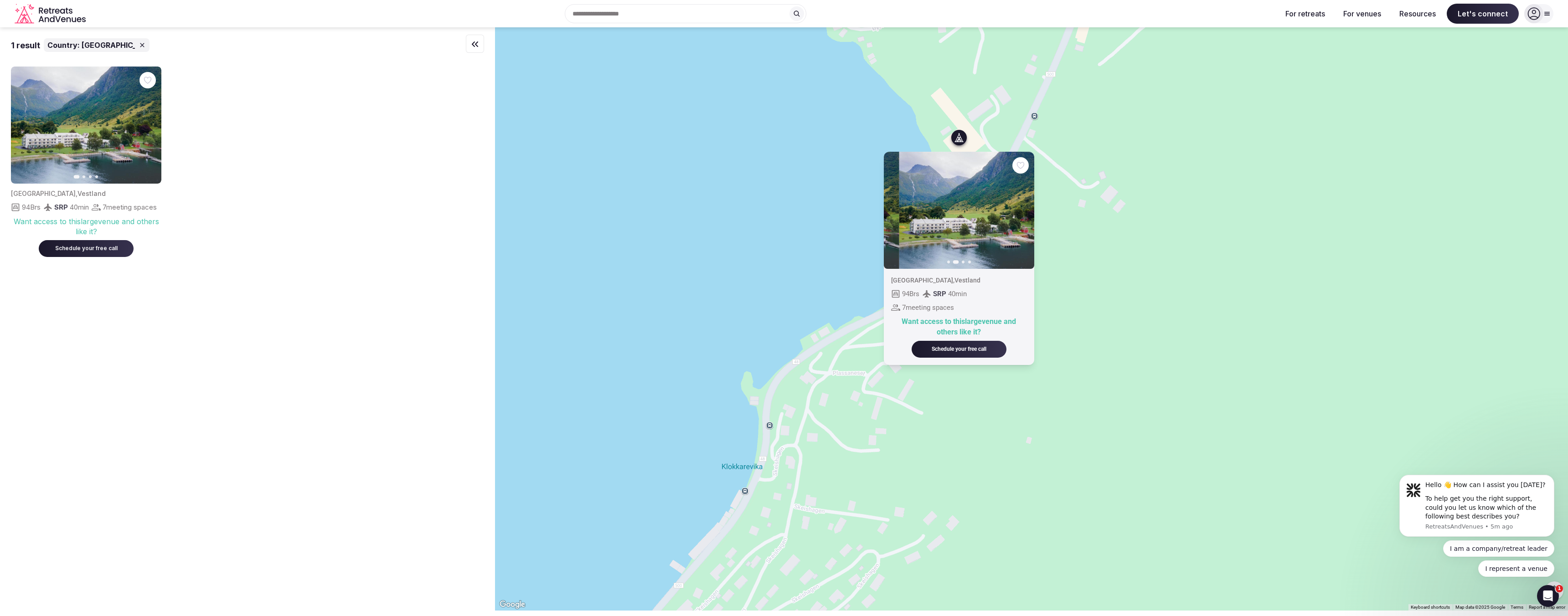
click at [1029, 209] on button "Next slide" at bounding box center [1021, 210] width 15 height 15
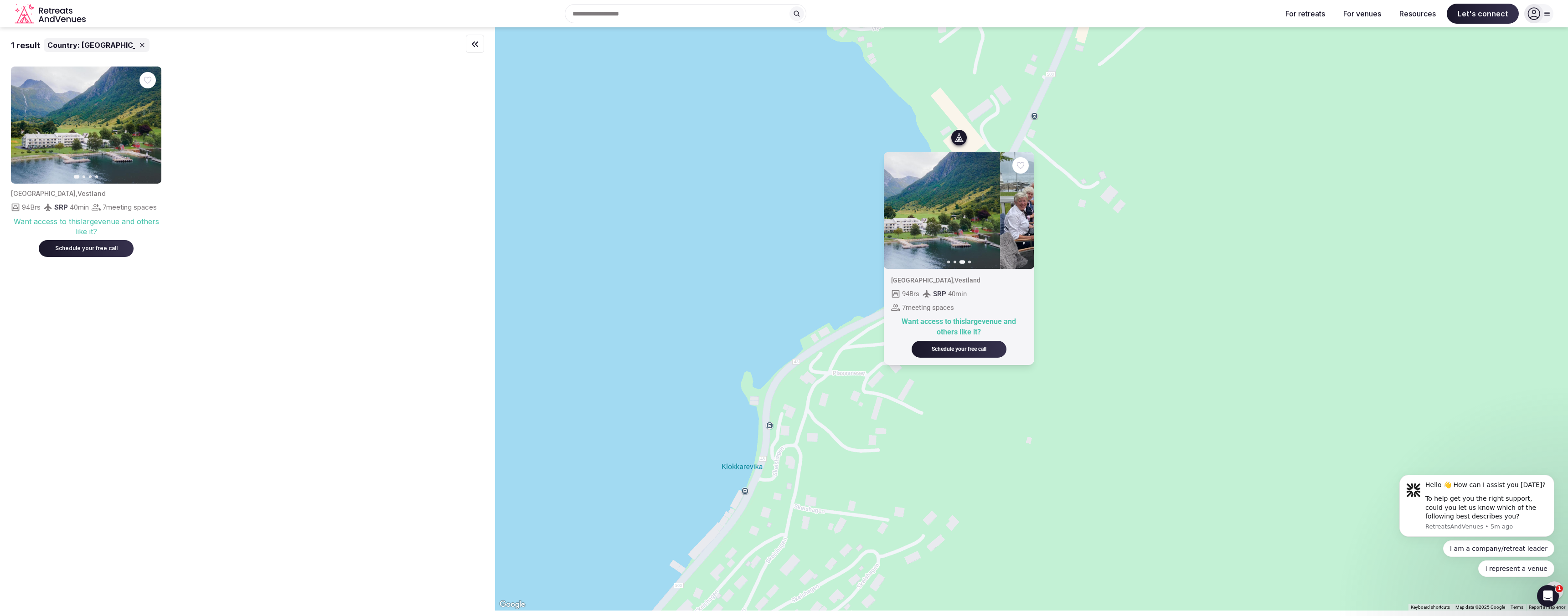
click at [1029, 209] on button "Next slide" at bounding box center [1021, 210] width 15 height 15
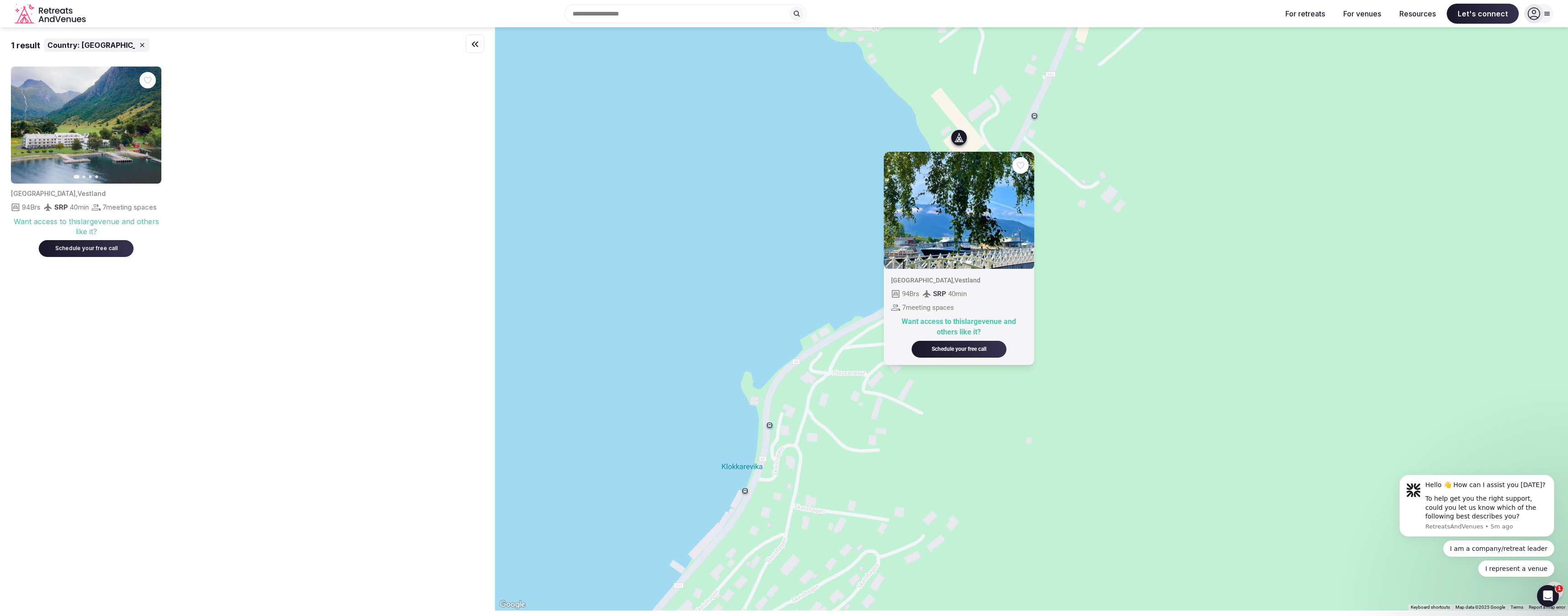
click at [475, 46] on icon "button" at bounding box center [475, 44] width 5 height 4
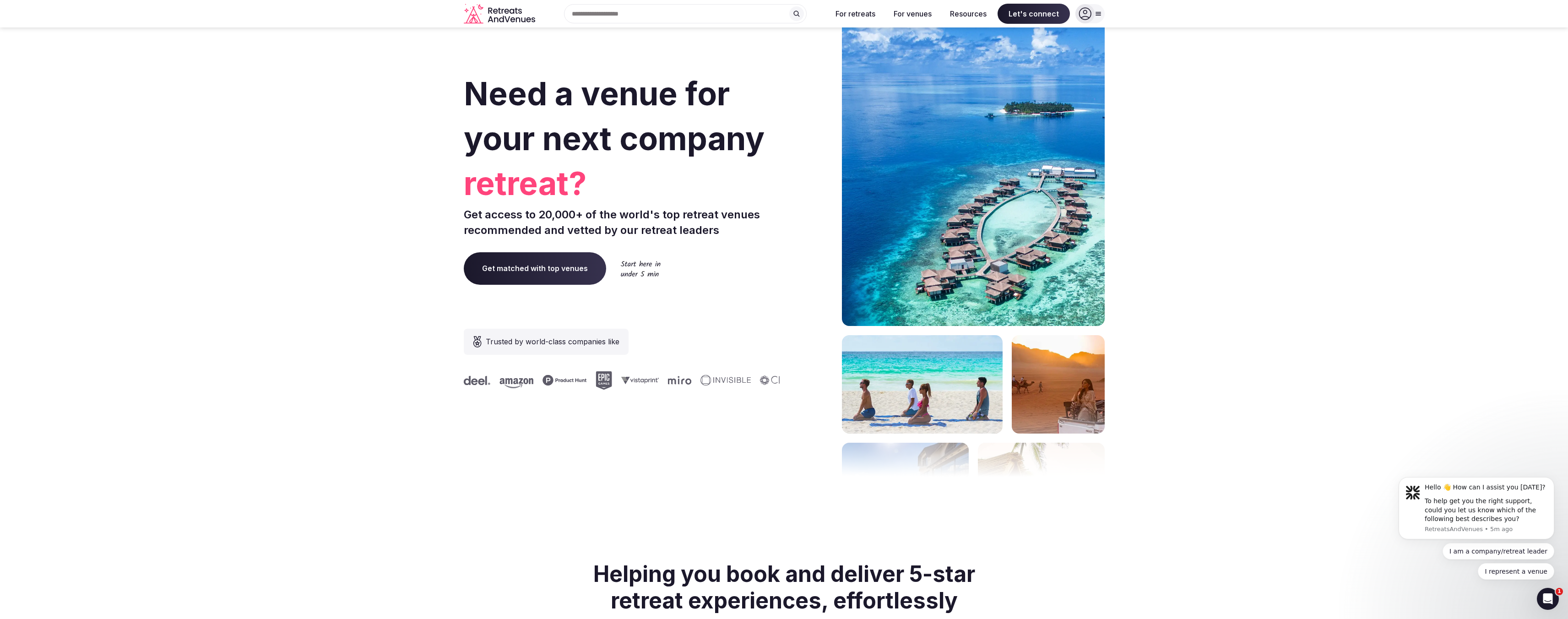
click at [672, 10] on input "text" at bounding box center [685, 13] width 243 height 19
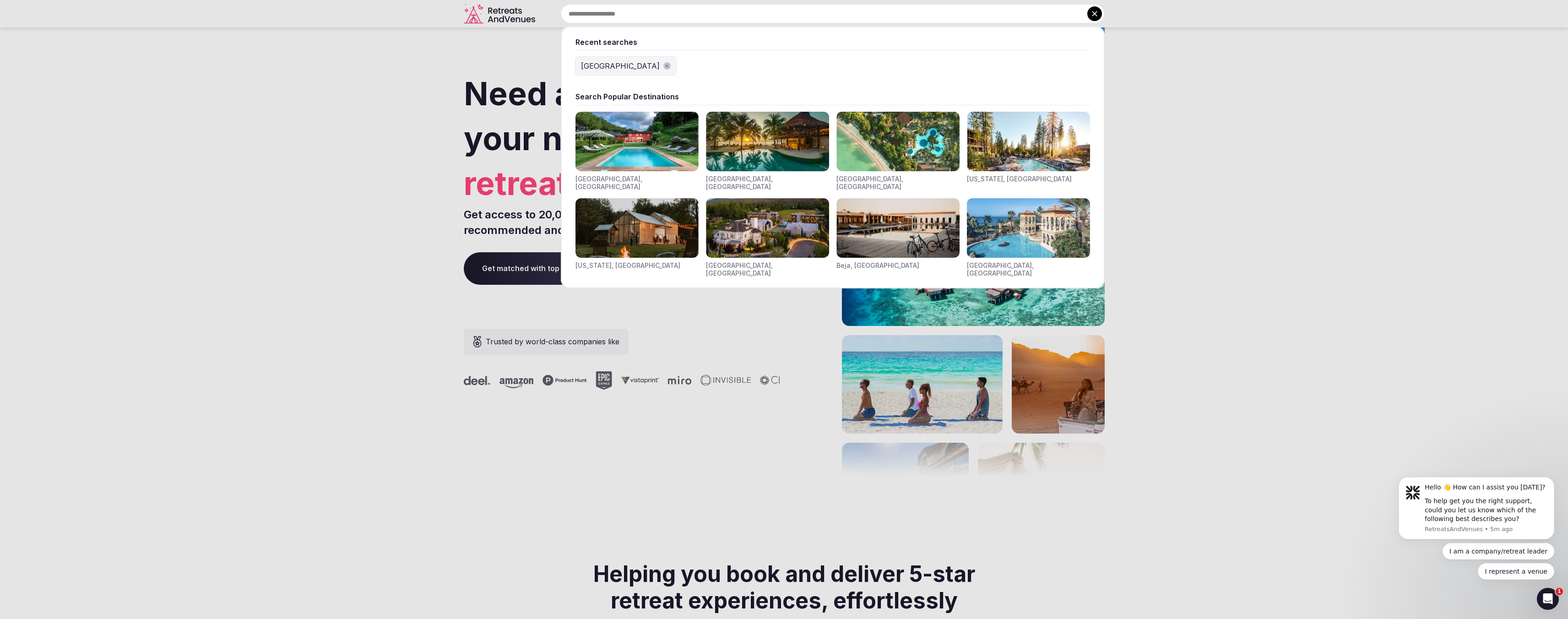
click at [591, 65] on div "[GEOGRAPHIC_DATA]" at bounding box center [620, 66] width 79 height 11
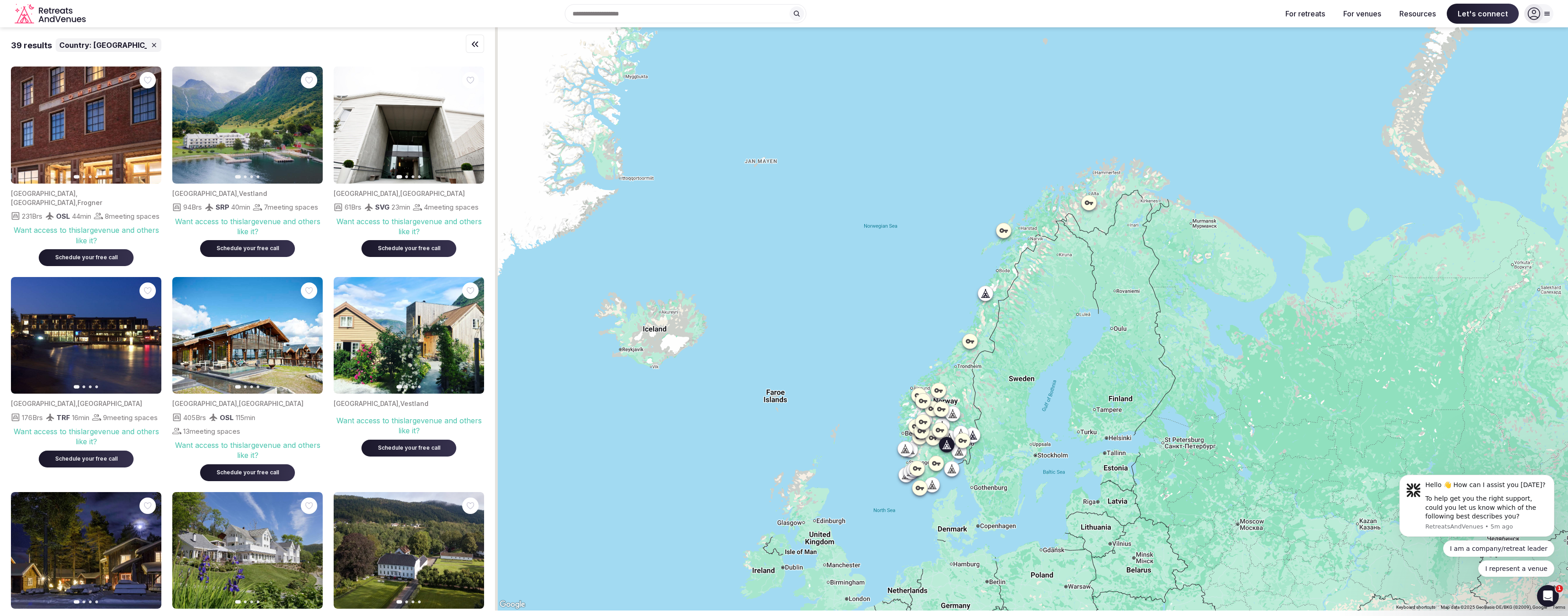
click at [315, 343] on button "Next slide" at bounding box center [310, 335] width 15 height 15
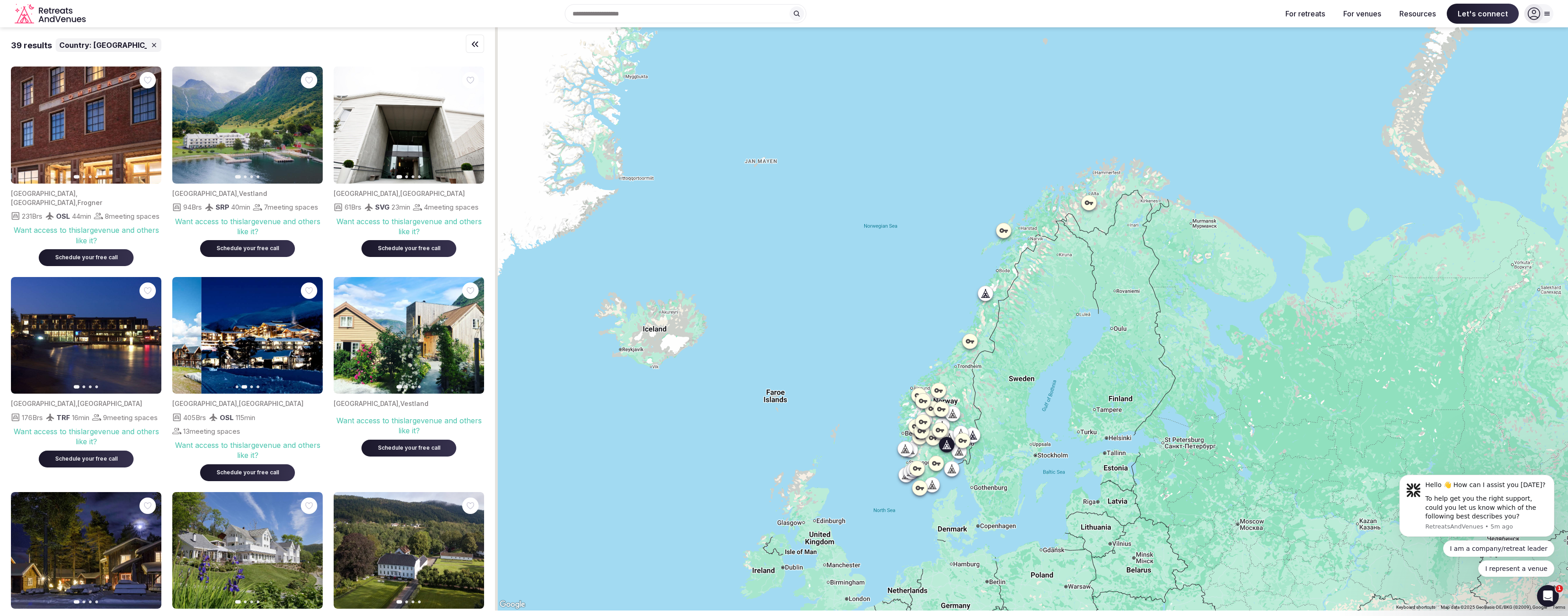
click at [315, 343] on button "Next slide" at bounding box center [310, 335] width 15 height 15
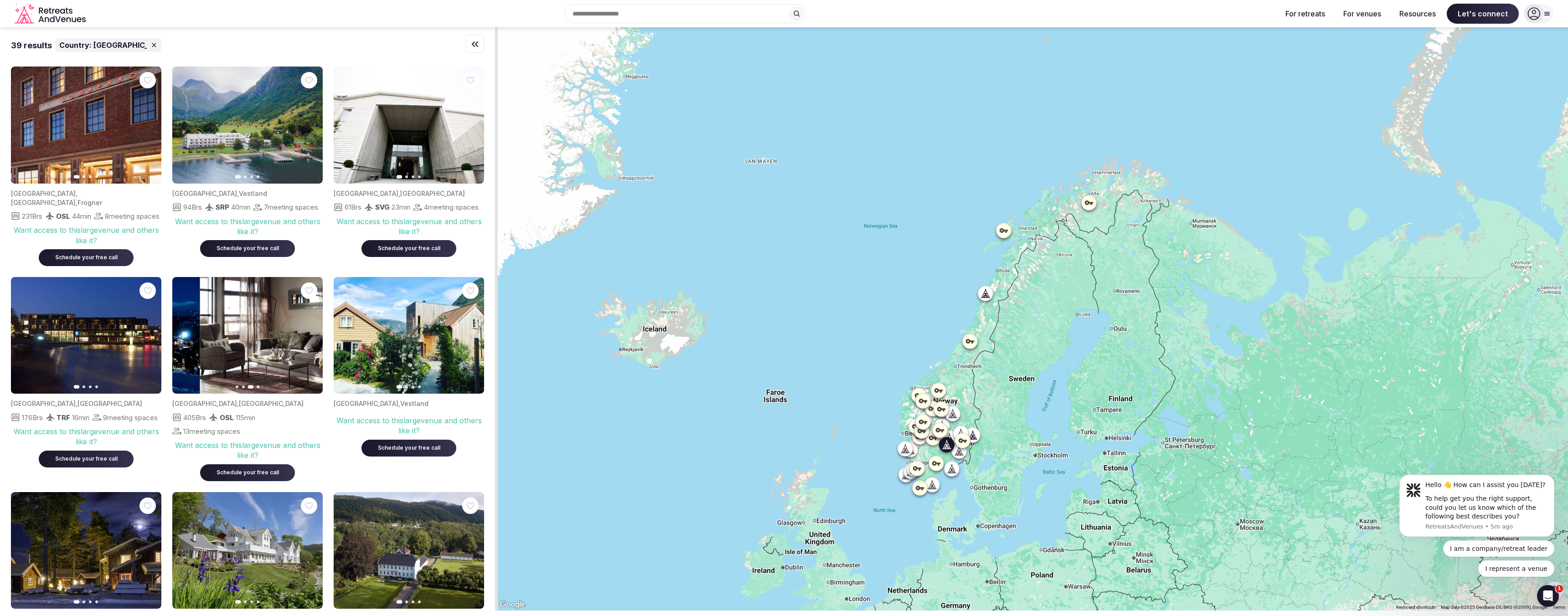
click at [315, 343] on button "Next slide" at bounding box center [310, 335] width 15 height 15
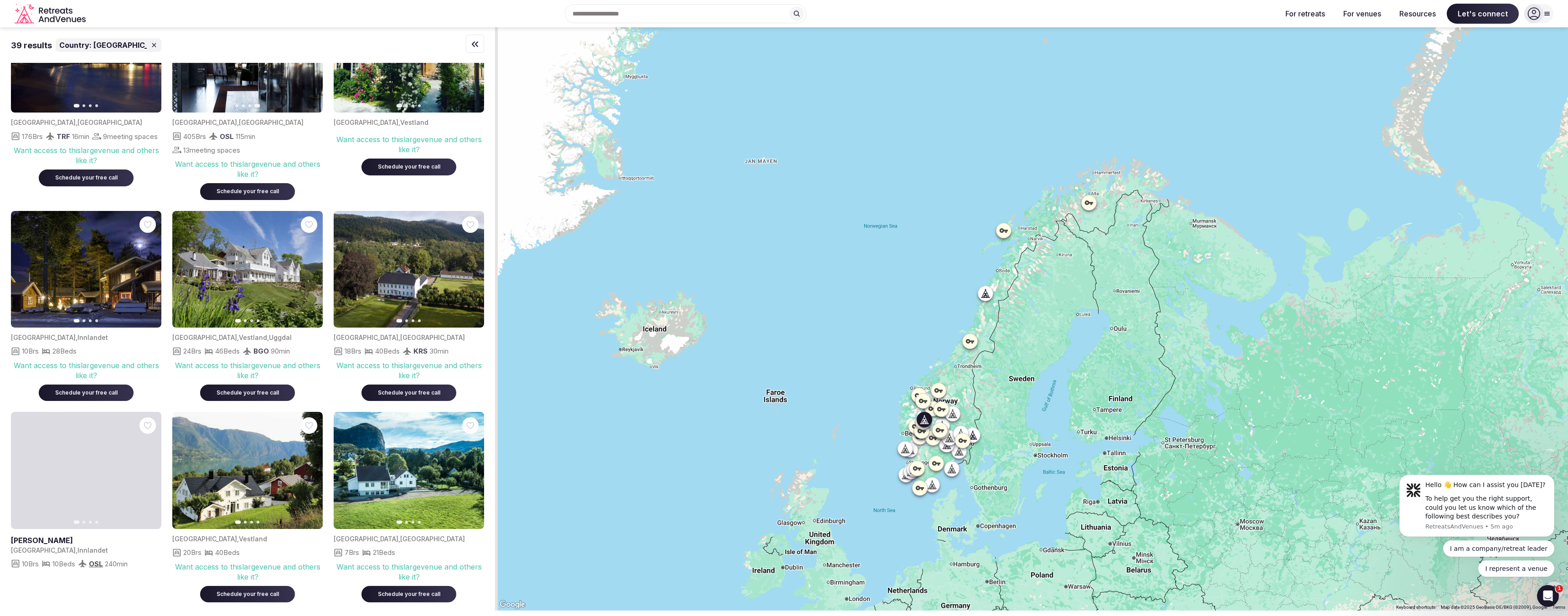
scroll to position [283, 0]
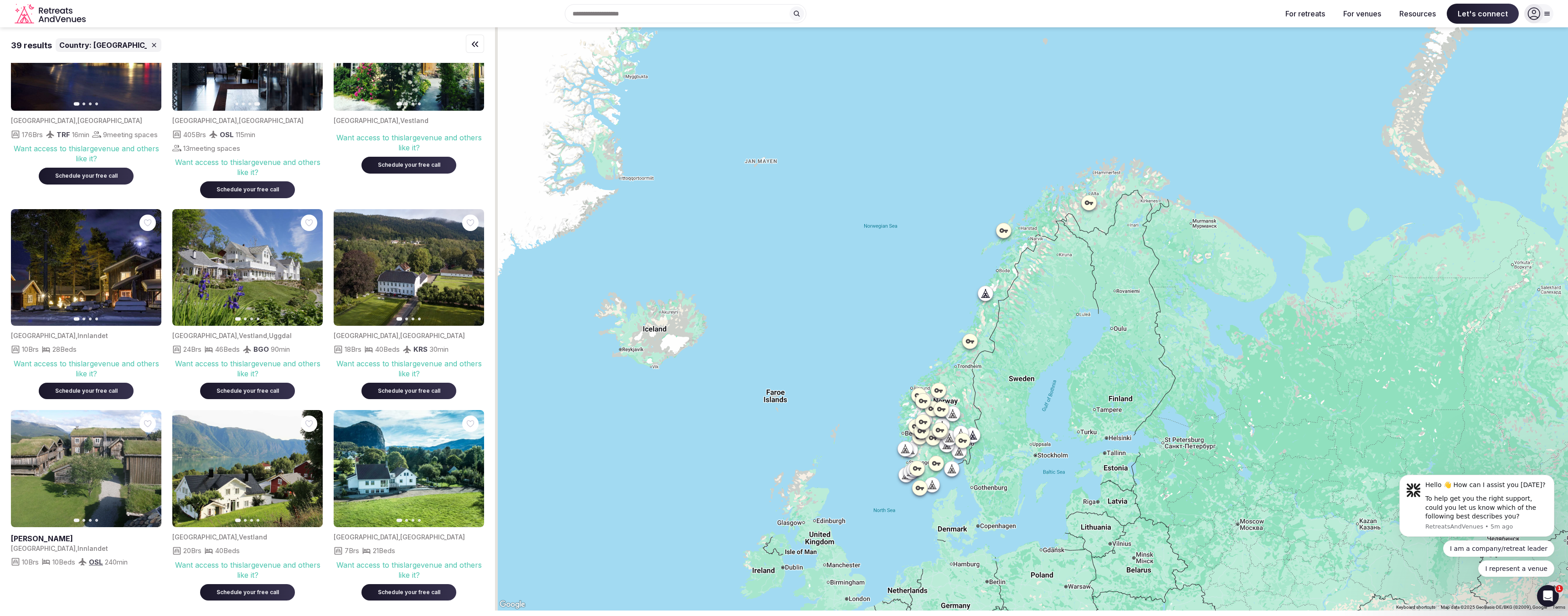
click at [912, 454] on div at bounding box center [905, 449] width 15 height 15
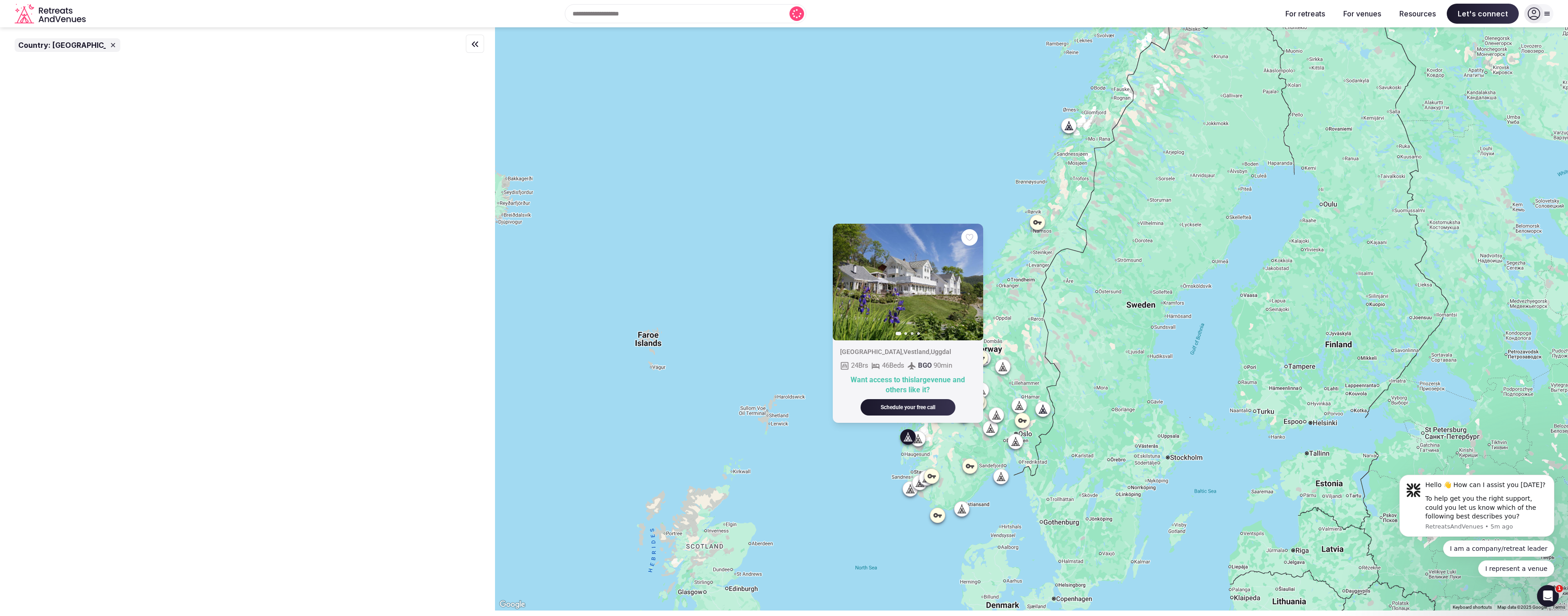
scroll to position [0, 0]
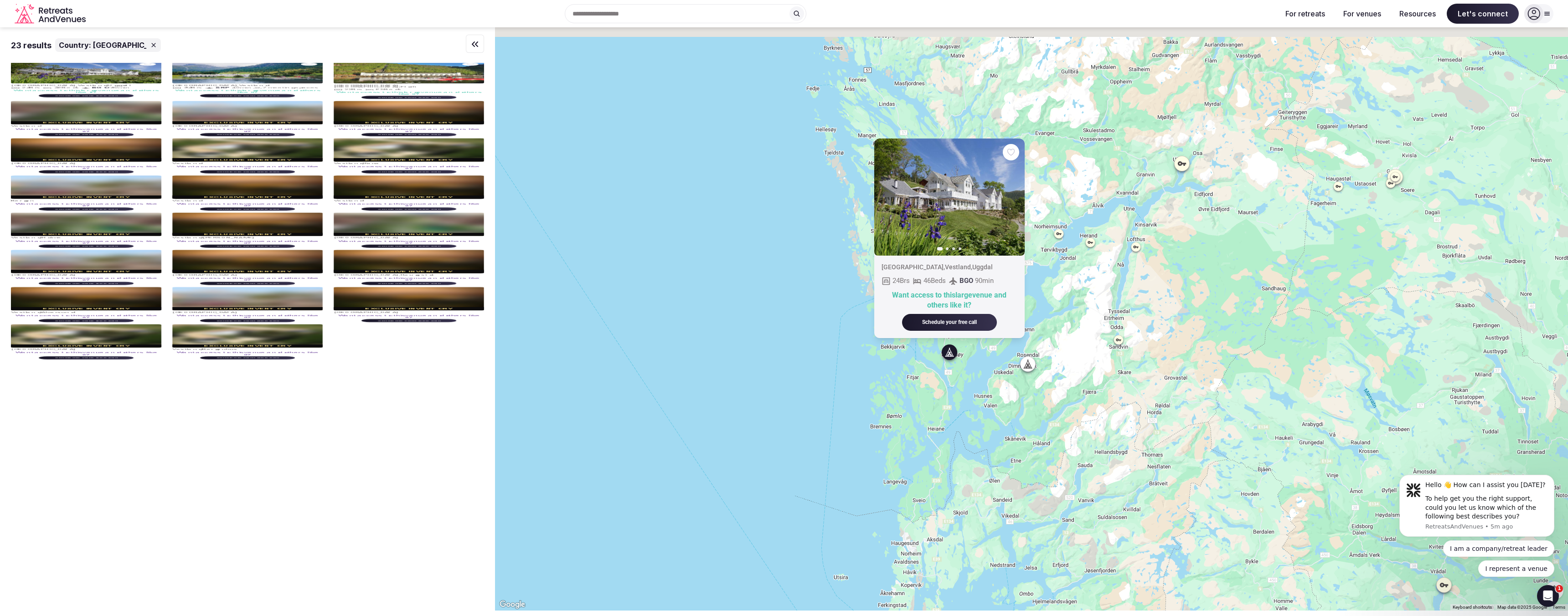
drag, startPoint x: 921, startPoint y: 425, endPoint x: 926, endPoint y: 509, distance: 84.1
click at [926, 509] on div "Previous slide Next slide [GEOGRAPHIC_DATA] , [GEOGRAPHIC_DATA] , Uggdal 24 Brs…" at bounding box center [1031, 319] width 1073 height 584
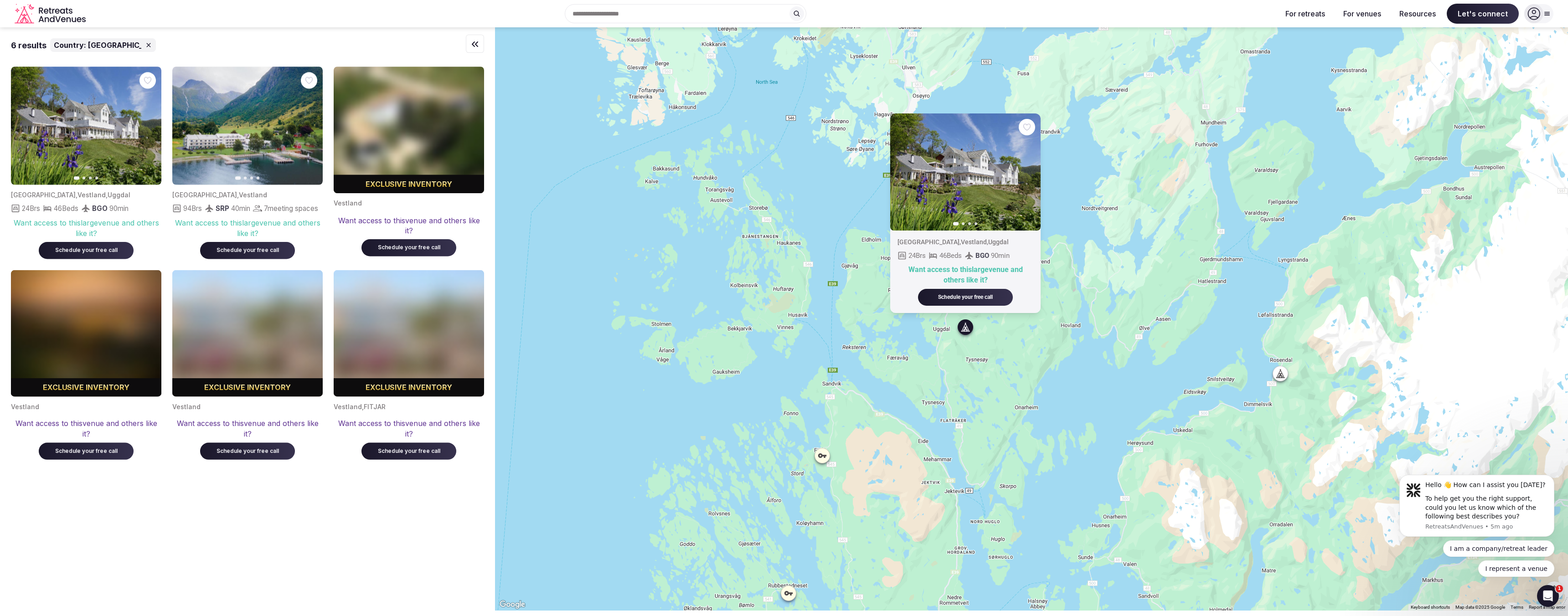
drag, startPoint x: 956, startPoint y: 337, endPoint x: 976, endPoint y: 425, distance: 90.2
click at [976, 425] on div "Previous slide Next slide [GEOGRAPHIC_DATA] , [GEOGRAPHIC_DATA] , Uggdal 24 Brs…" at bounding box center [1031, 319] width 1073 height 584
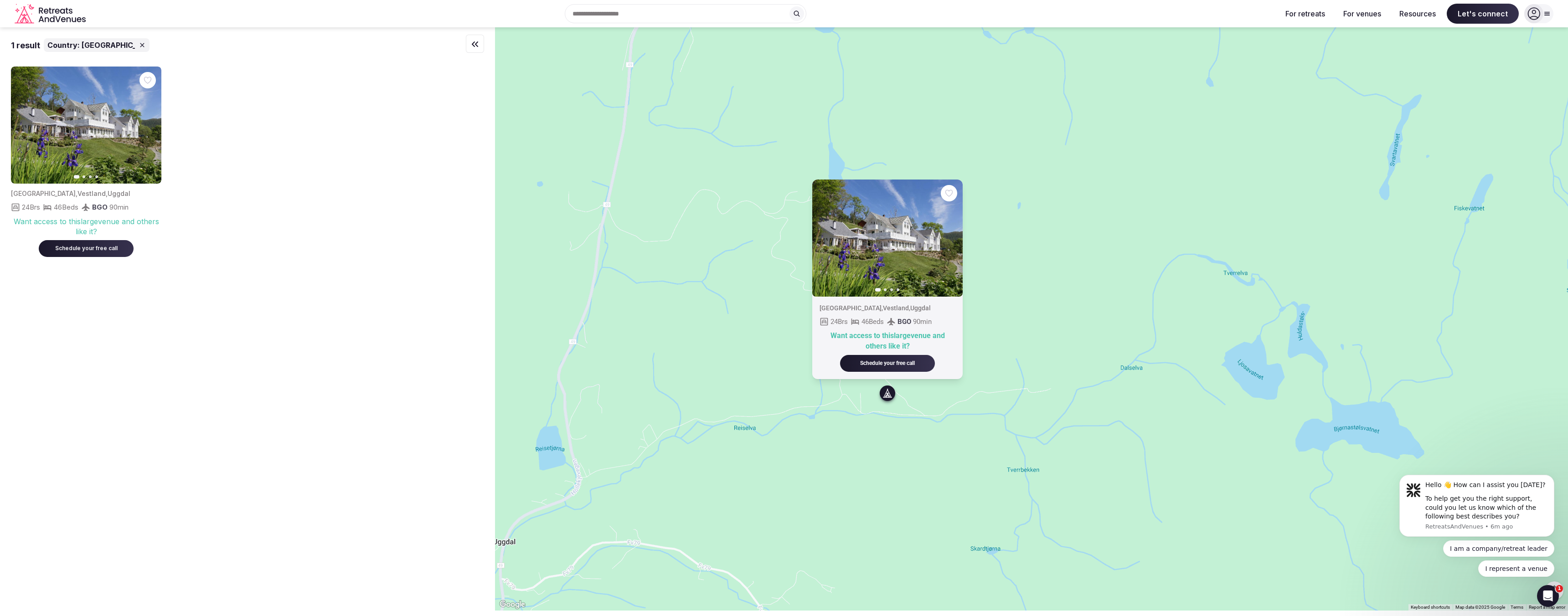
click at [750, 432] on div "Previous slide Next slide [GEOGRAPHIC_DATA] , [GEOGRAPHIC_DATA] , Uggdal 24 Brs…" at bounding box center [1031, 319] width 1073 height 584
